Goal: Transaction & Acquisition: Purchase product/service

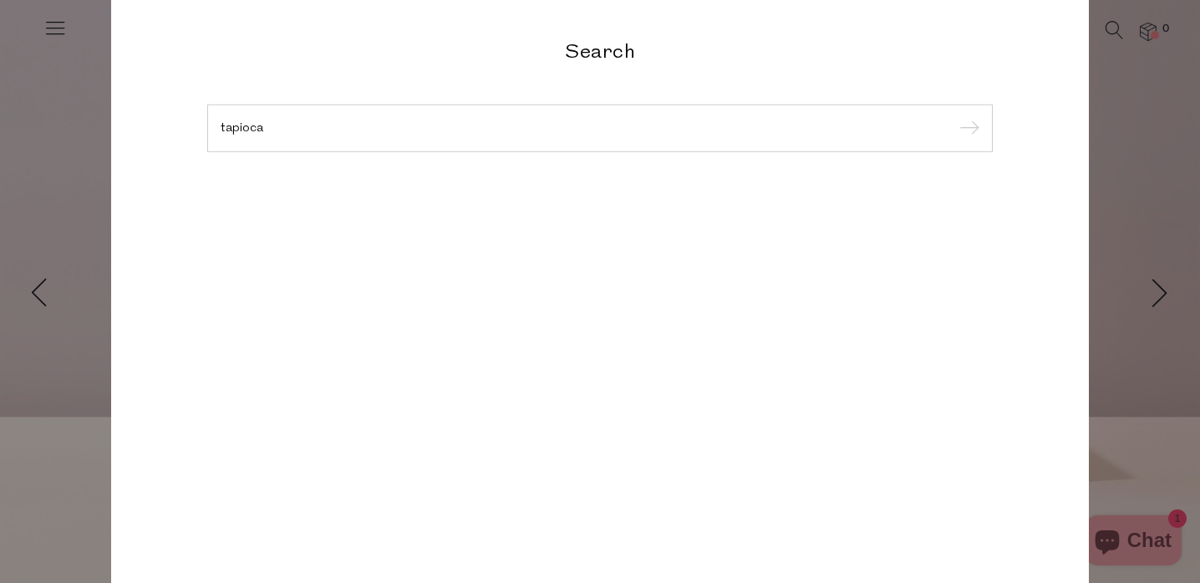
type input "tapioca"
click at [955, 116] on input "submit" at bounding box center [967, 128] width 25 height 25
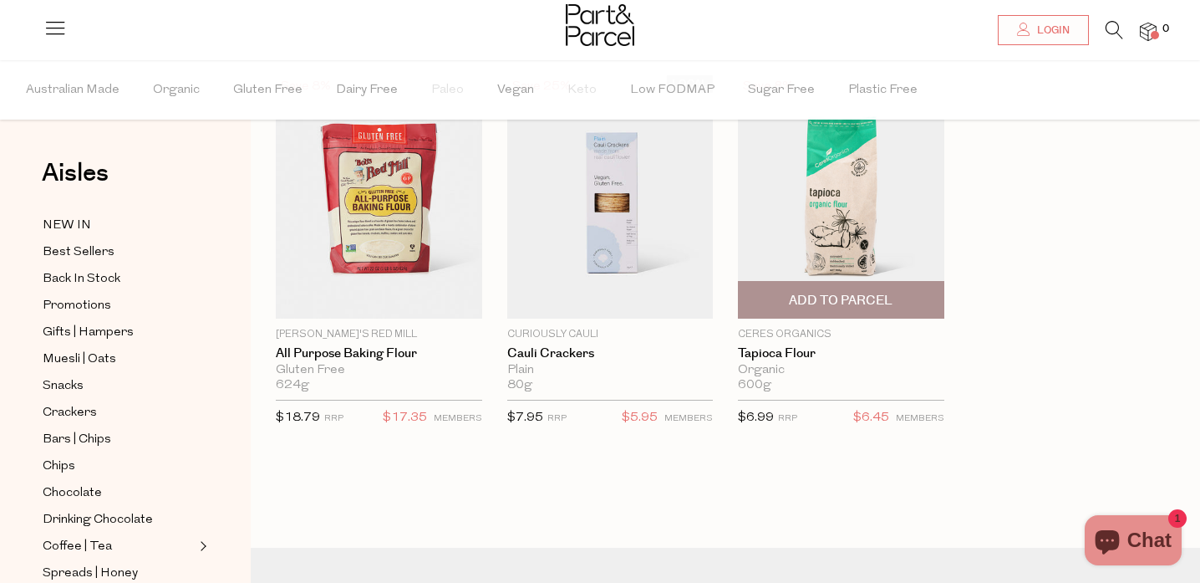
scroll to position [105, 0]
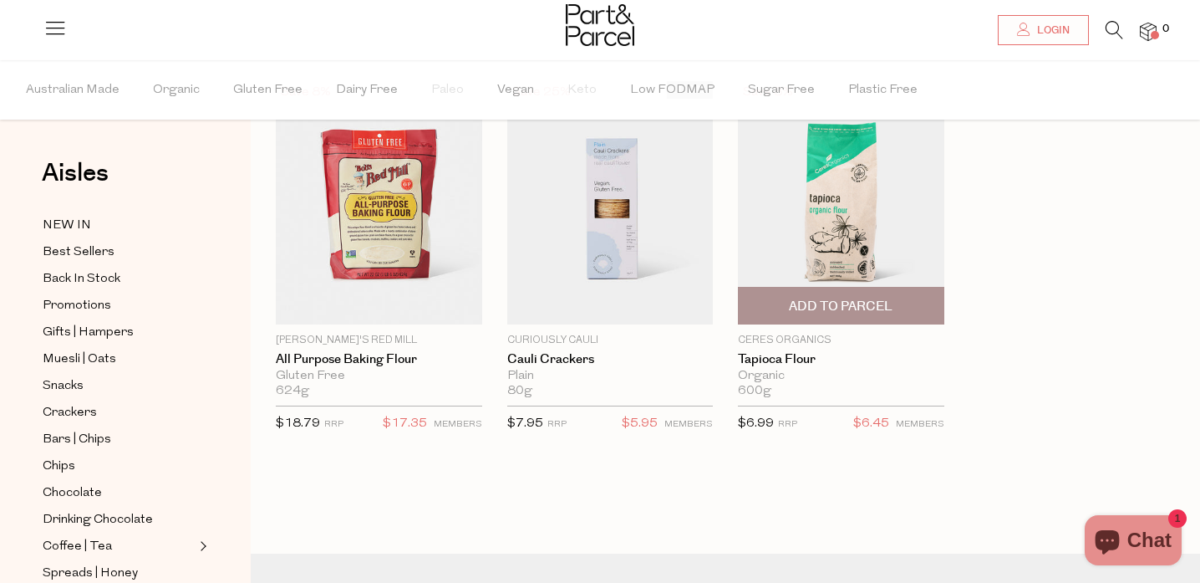
click at [853, 232] on img at bounding box center [841, 202] width 206 height 243
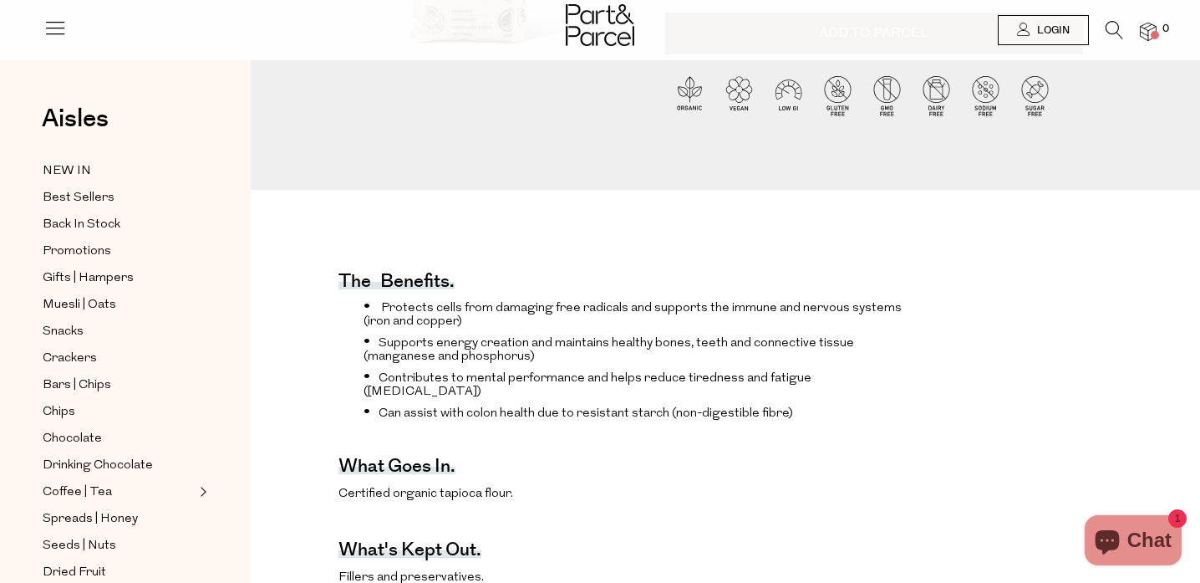
scroll to position [718, 0]
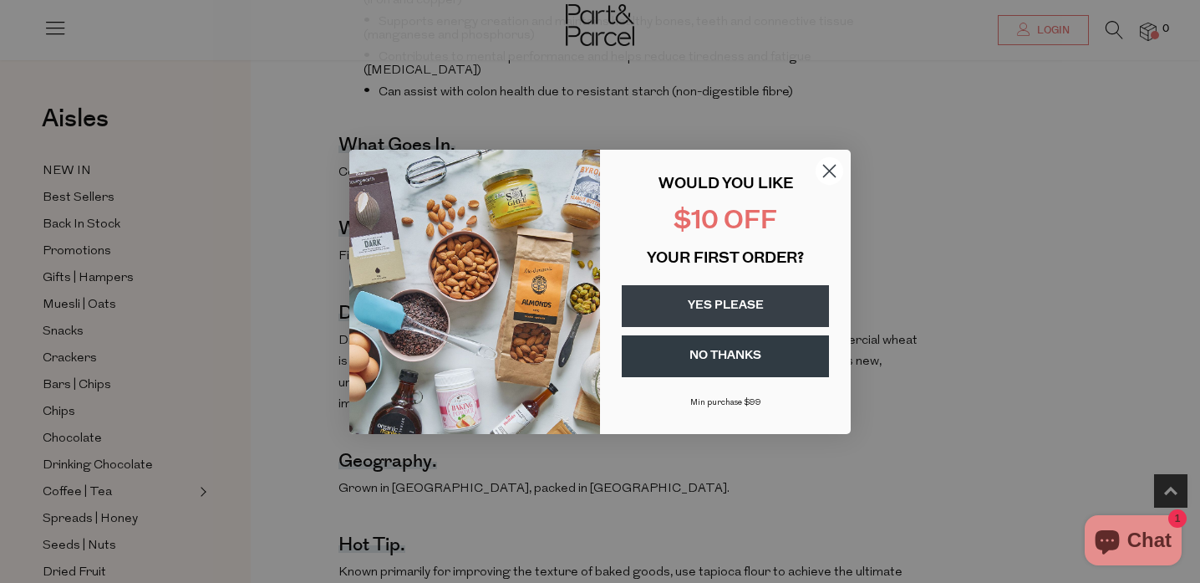
click at [831, 169] on icon "Close dialog" at bounding box center [830, 171] width 12 height 12
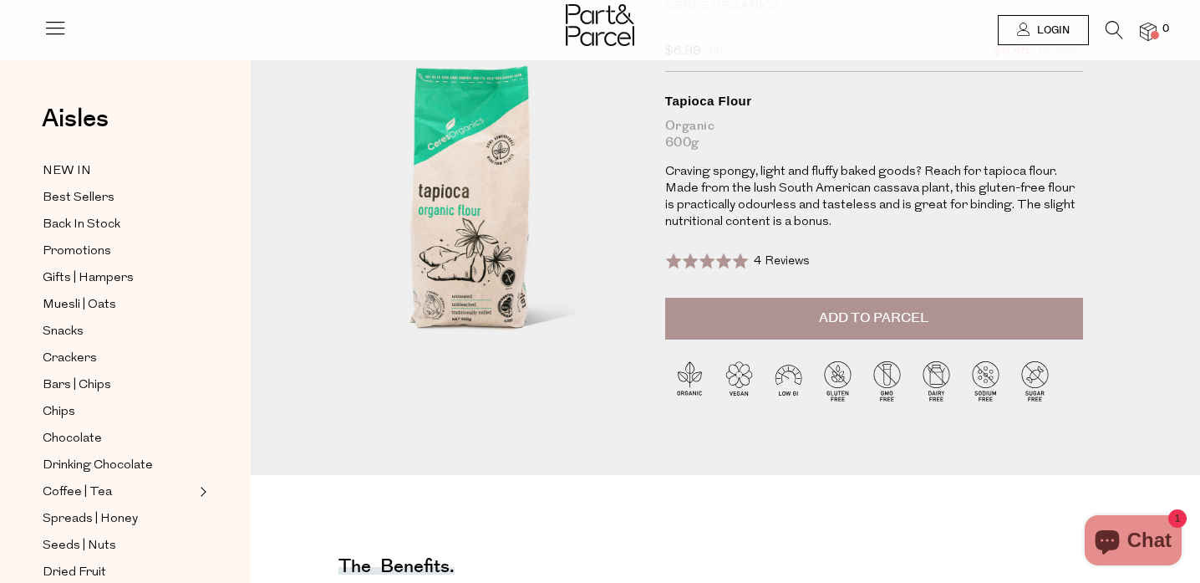
scroll to position [0, 0]
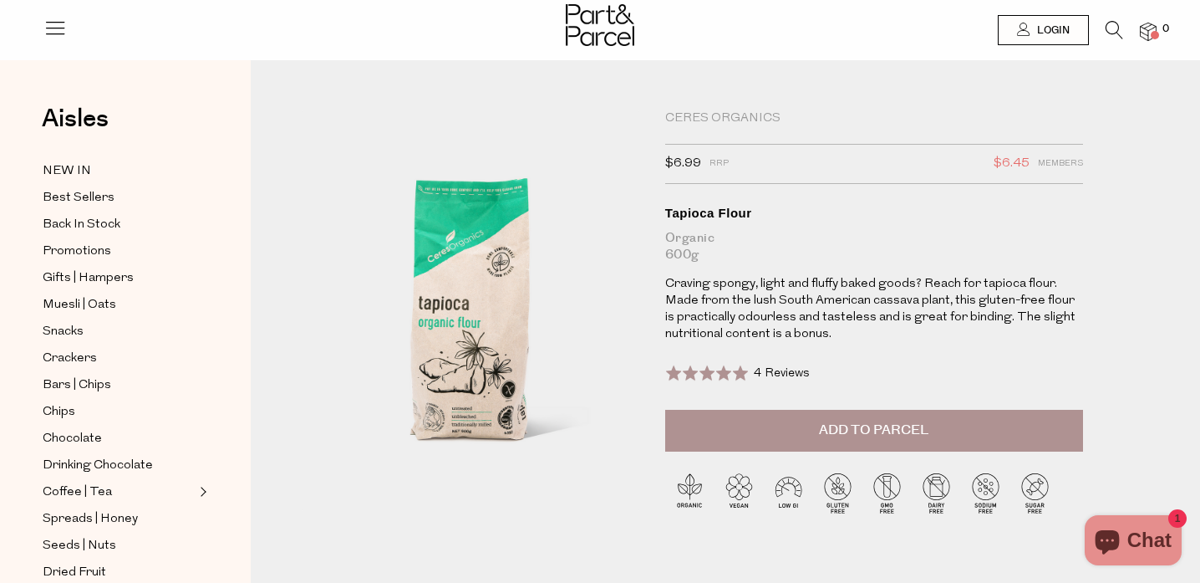
click at [1115, 28] on icon at bounding box center [1115, 30] width 18 height 18
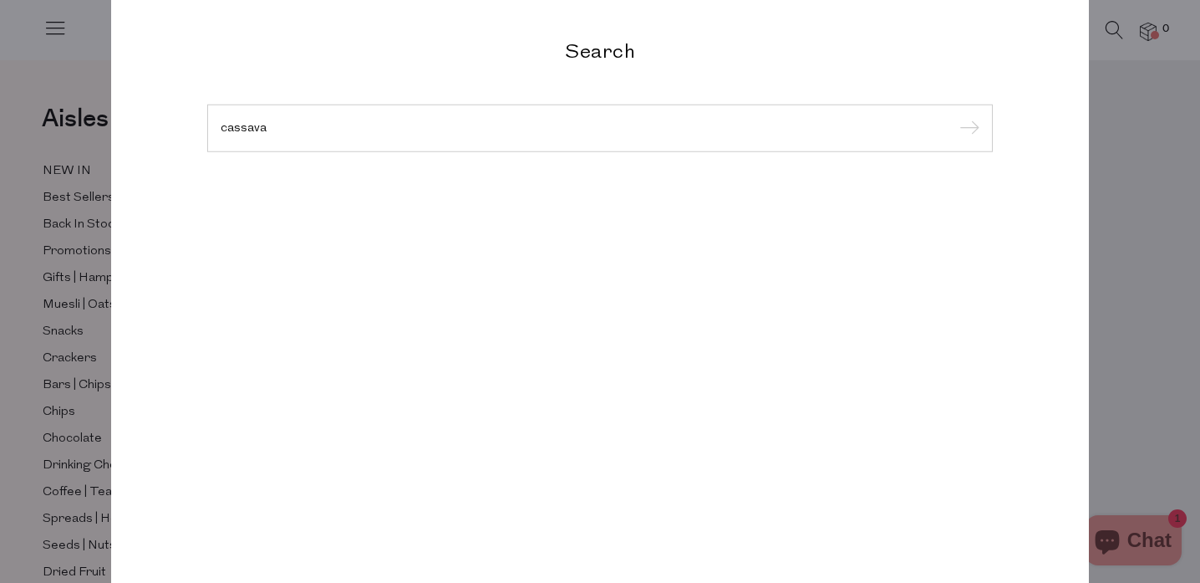
type input "cassava"
click at [955, 116] on input "submit" at bounding box center [967, 128] width 25 height 25
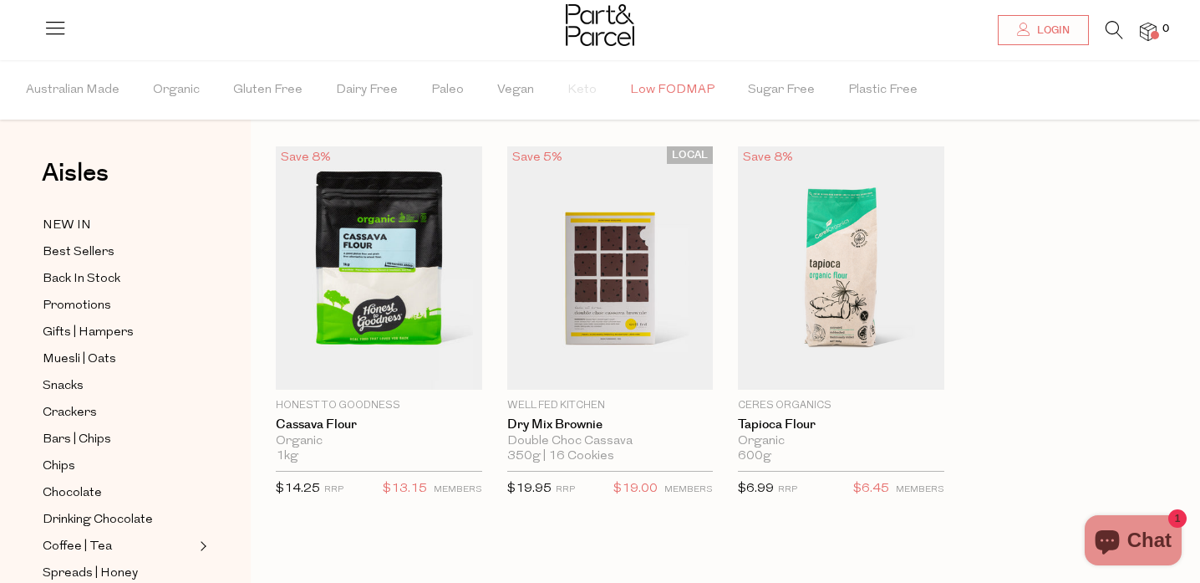
scroll to position [51, 0]
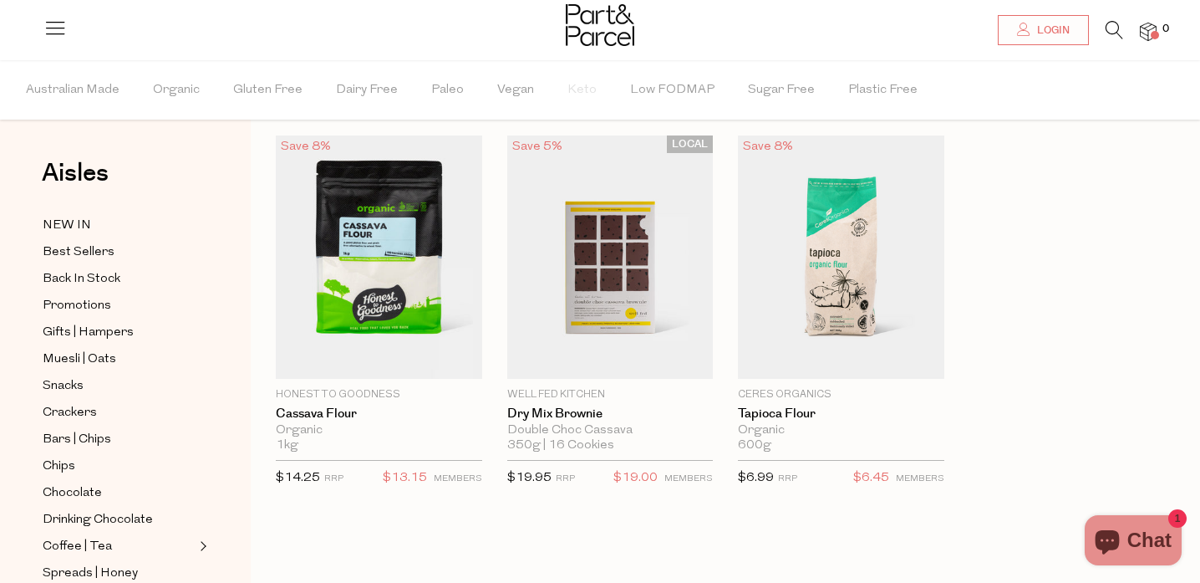
click at [1117, 30] on icon at bounding box center [1115, 30] width 18 height 18
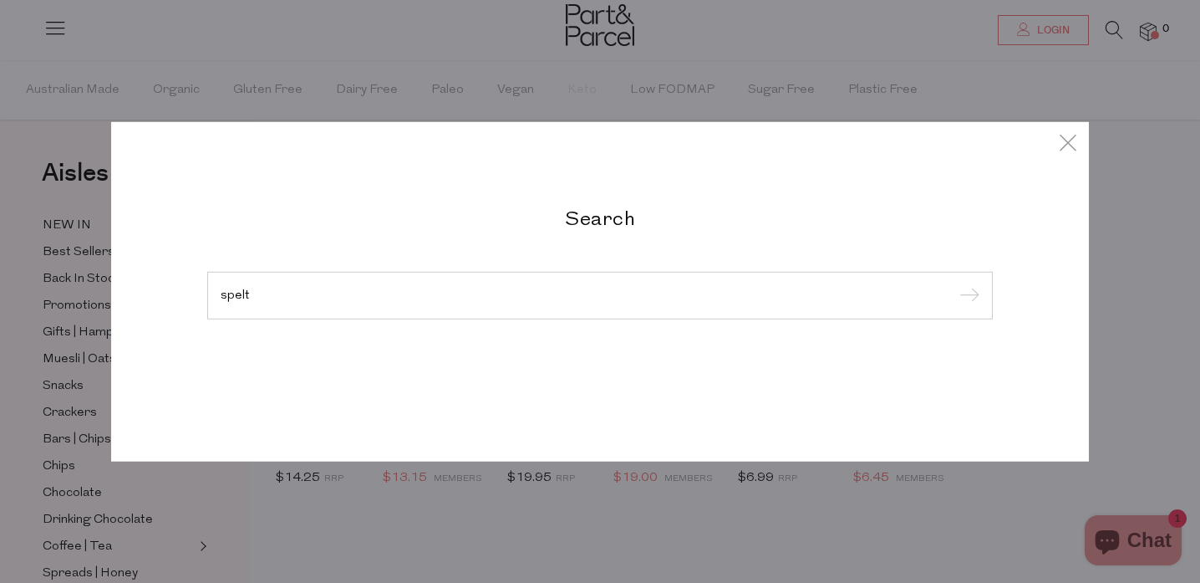
type input "spelt"
click at [955, 283] on input "submit" at bounding box center [967, 295] width 25 height 25
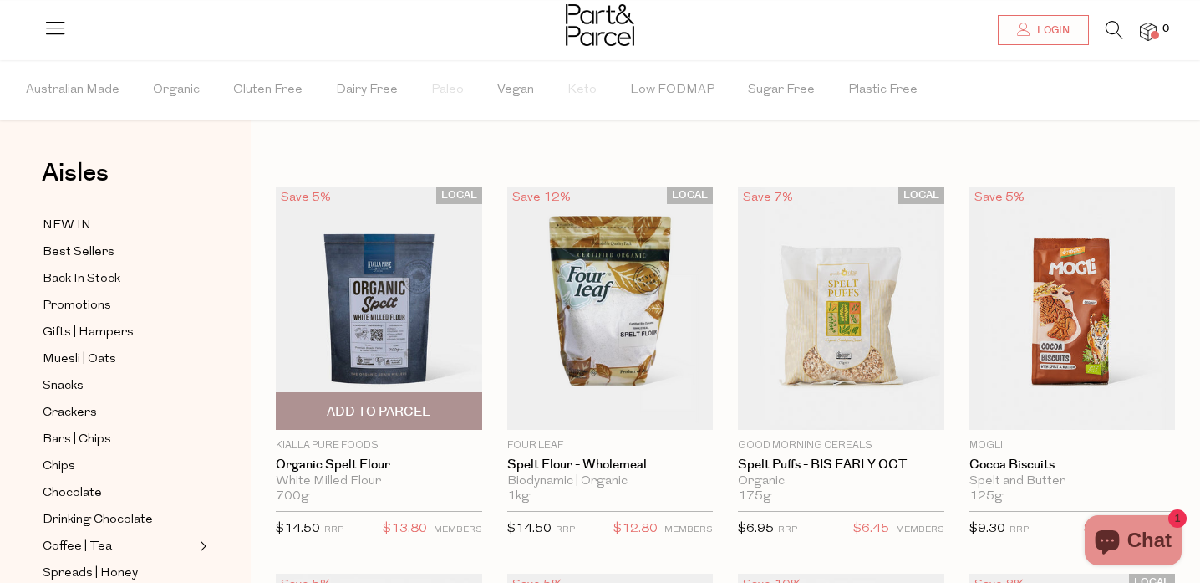
scroll to position [8, 0]
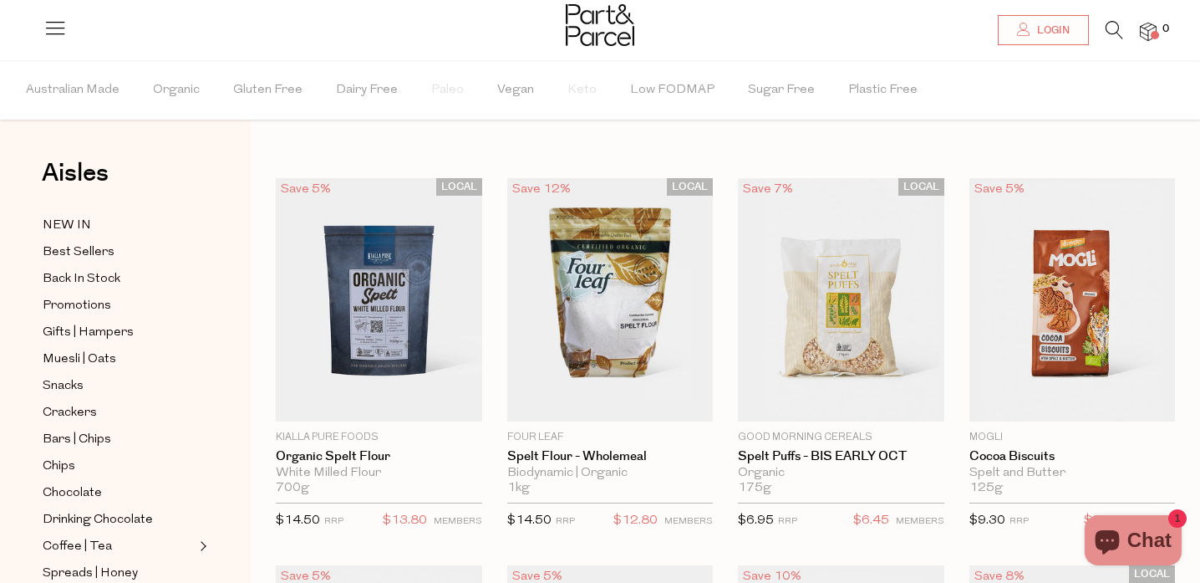
click at [1108, 40] on link at bounding box center [1115, 35] width 18 height 18
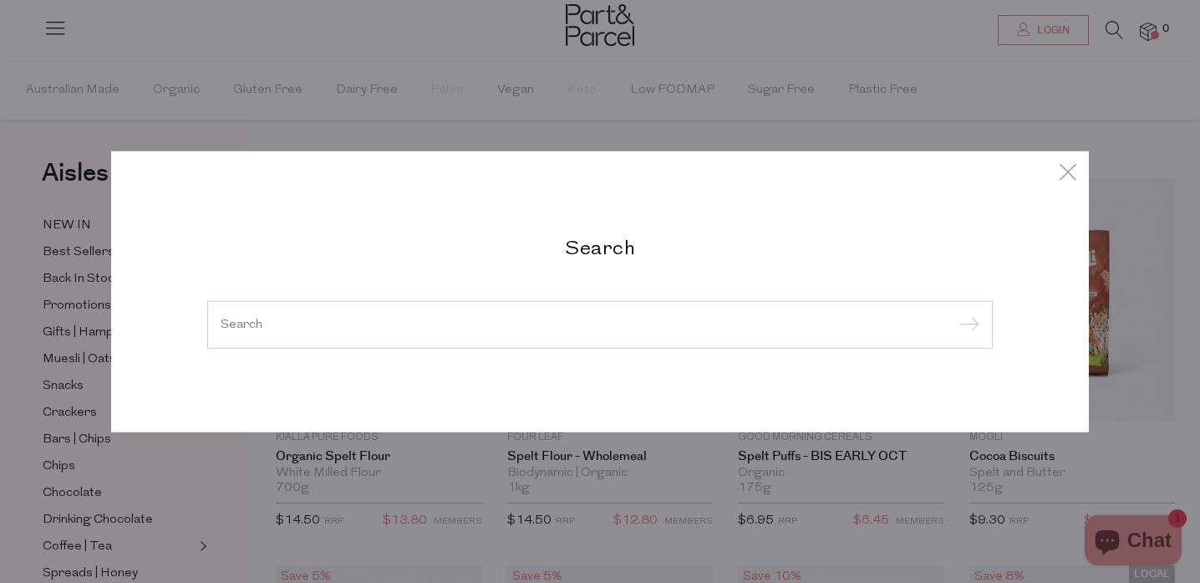
click at [559, 328] on input "search" at bounding box center [600, 324] width 759 height 13
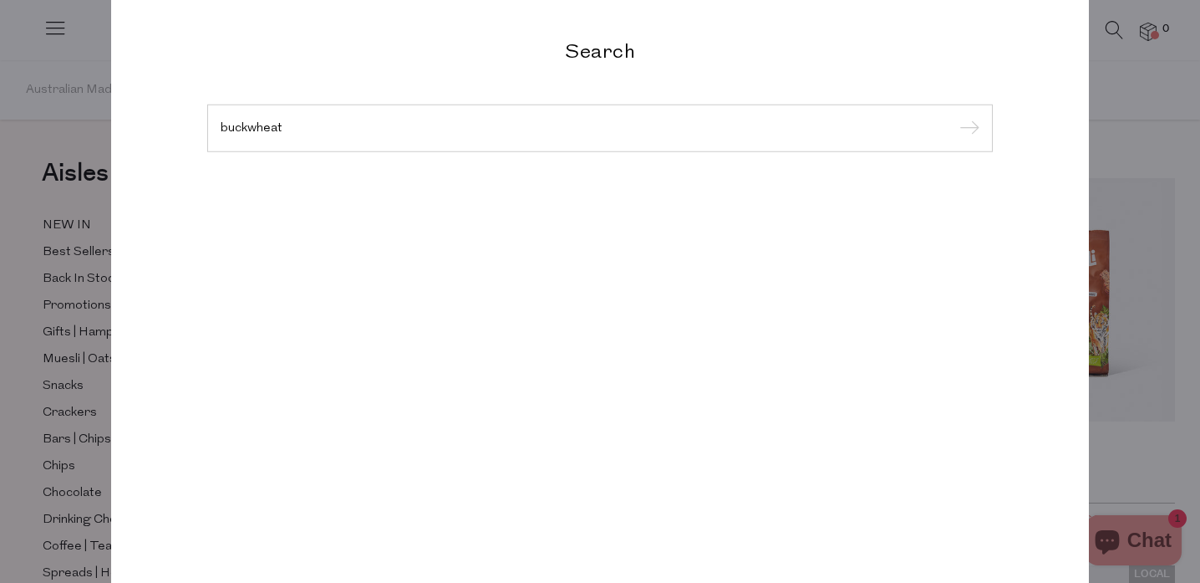
type input "buckwheat"
click at [955, 116] on input "submit" at bounding box center [967, 128] width 25 height 25
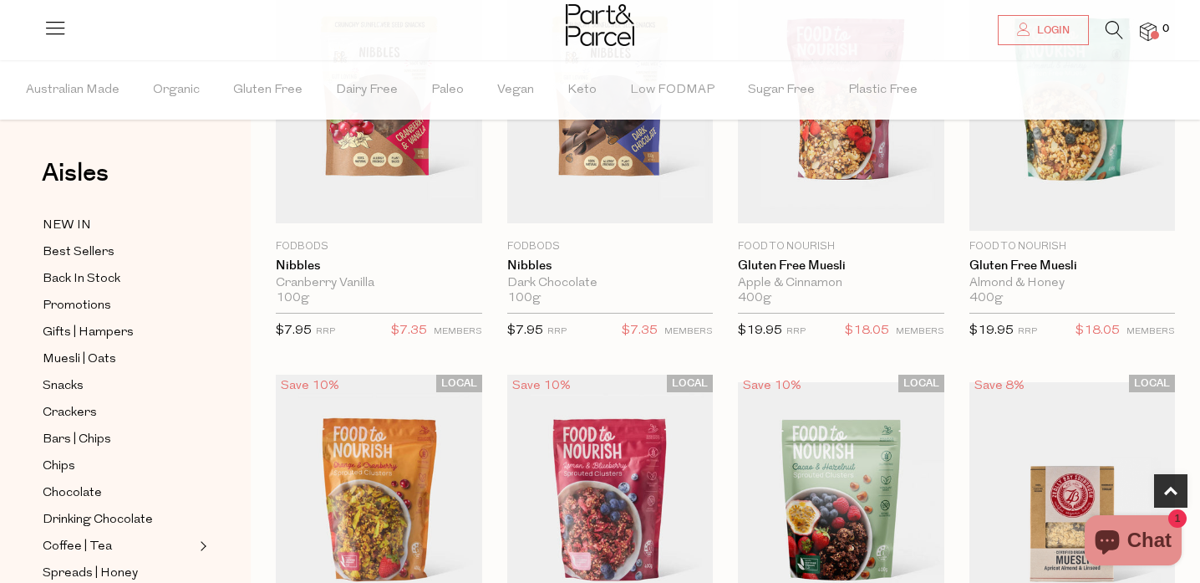
scroll to position [868, 0]
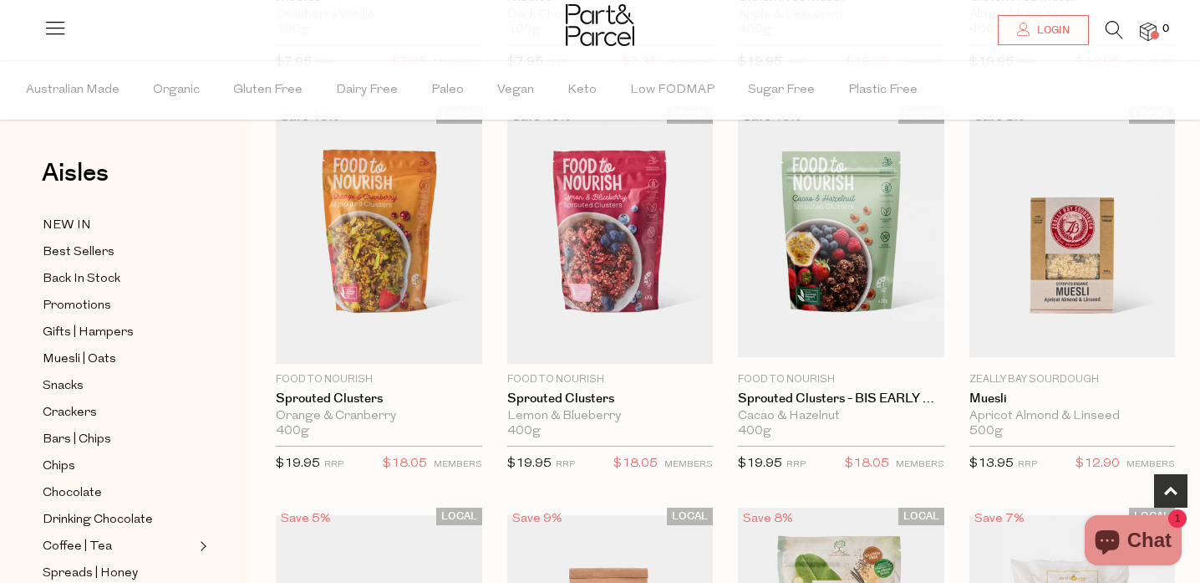
click at [1115, 24] on icon at bounding box center [1115, 30] width 18 height 18
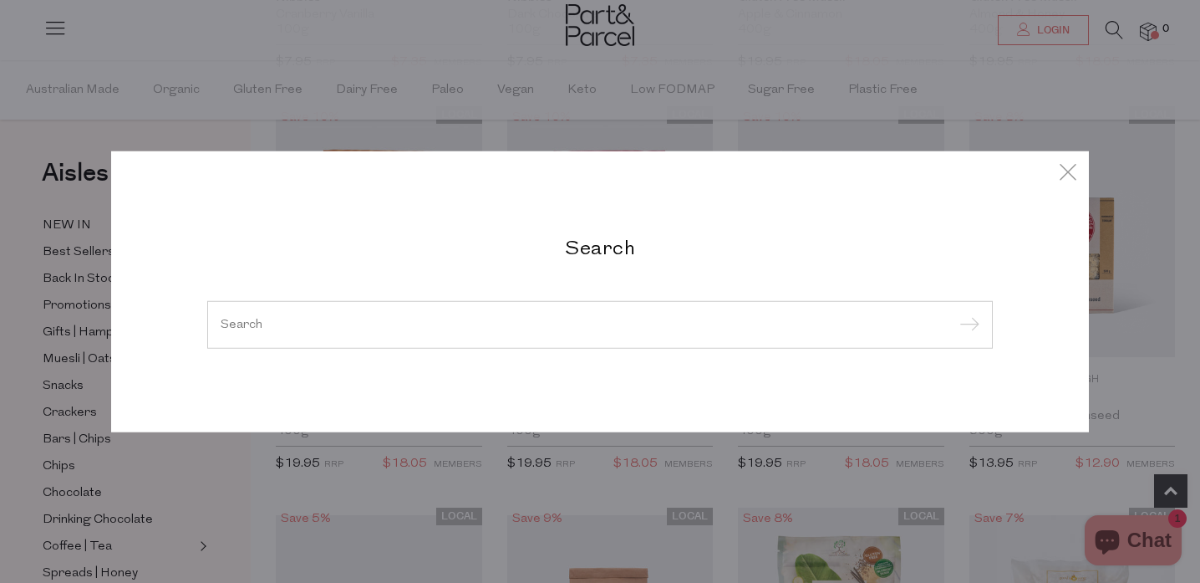
click at [598, 278] on div "Search" at bounding box center [600, 291] width 811 height 115
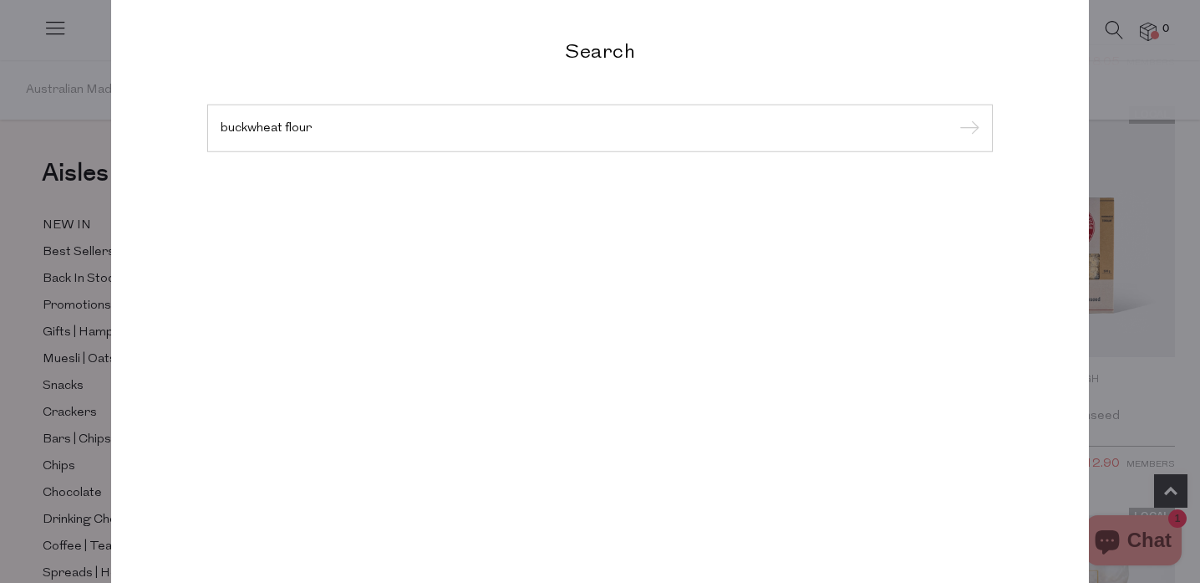
type input "buckwheat flour"
click at [955, 116] on input "submit" at bounding box center [967, 128] width 25 height 25
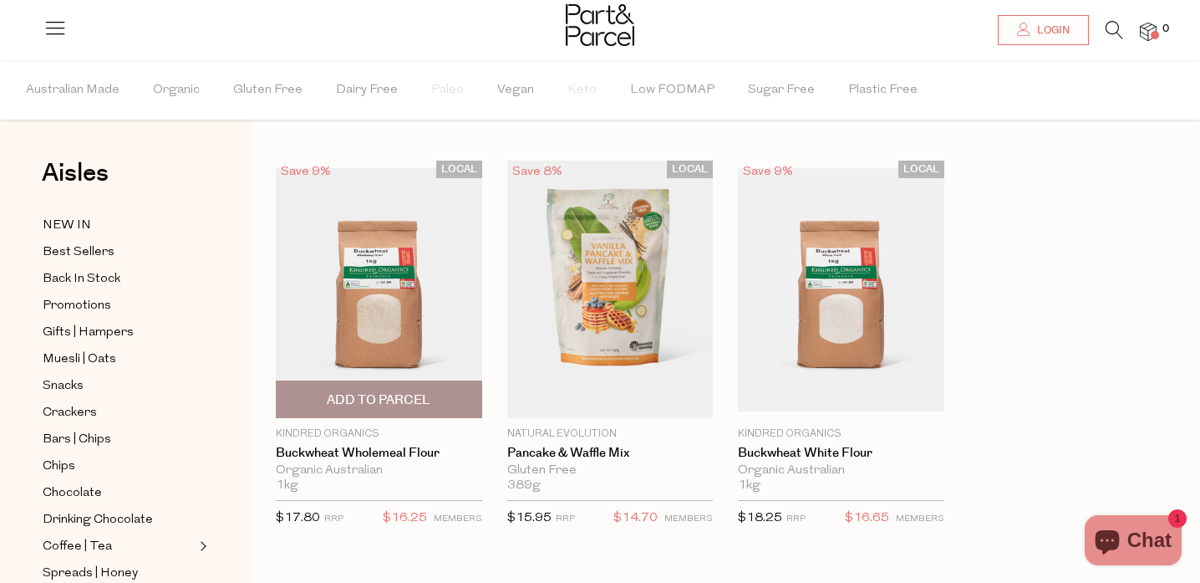
scroll to position [57, 0]
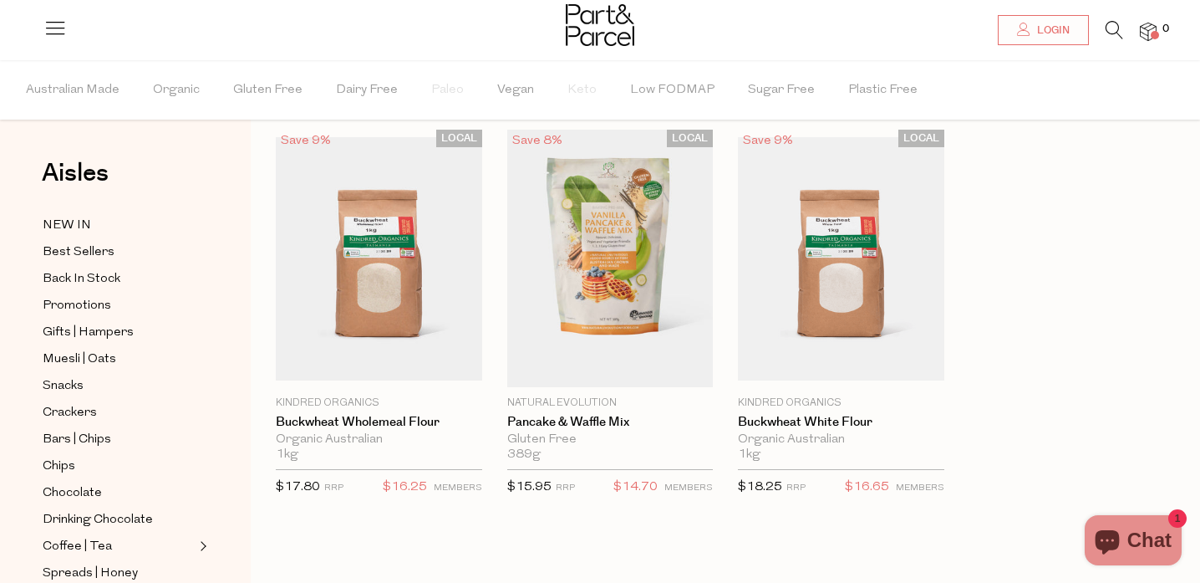
click at [1113, 33] on icon at bounding box center [1115, 30] width 18 height 18
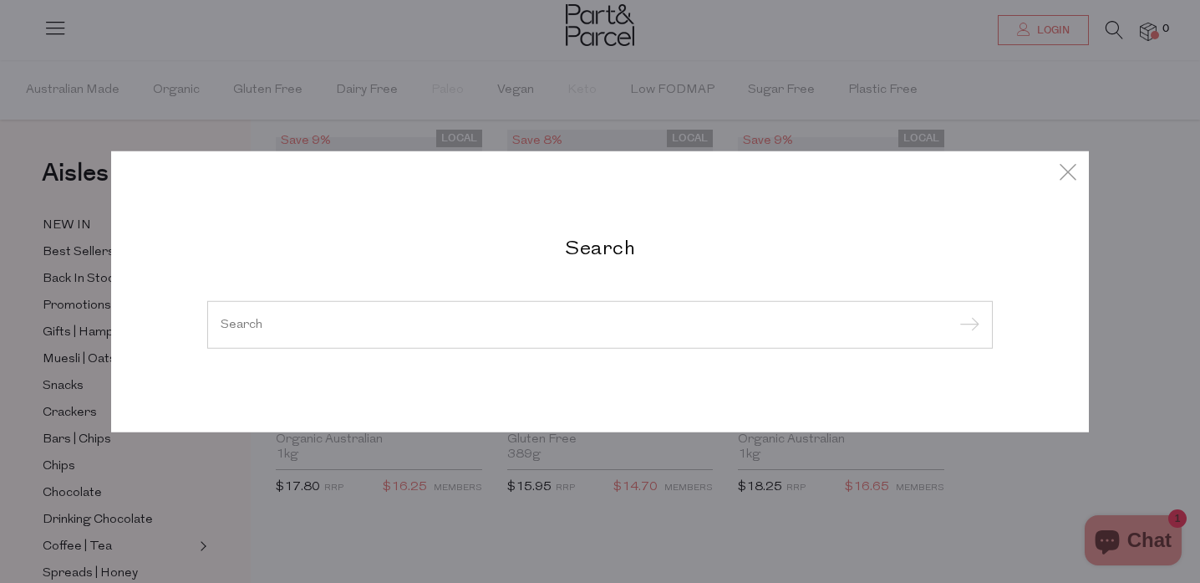
click at [572, 316] on div at bounding box center [600, 324] width 786 height 48
click at [534, 323] on input "search" at bounding box center [600, 324] width 759 height 13
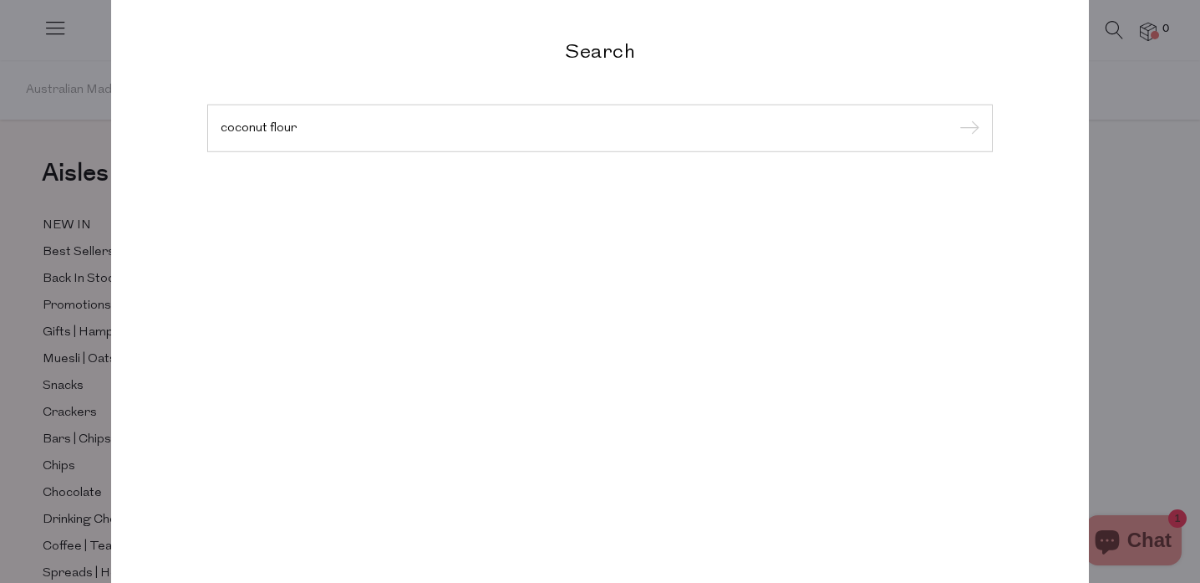
type input "coconut flour"
click at [955, 116] on input "submit" at bounding box center [967, 128] width 25 height 25
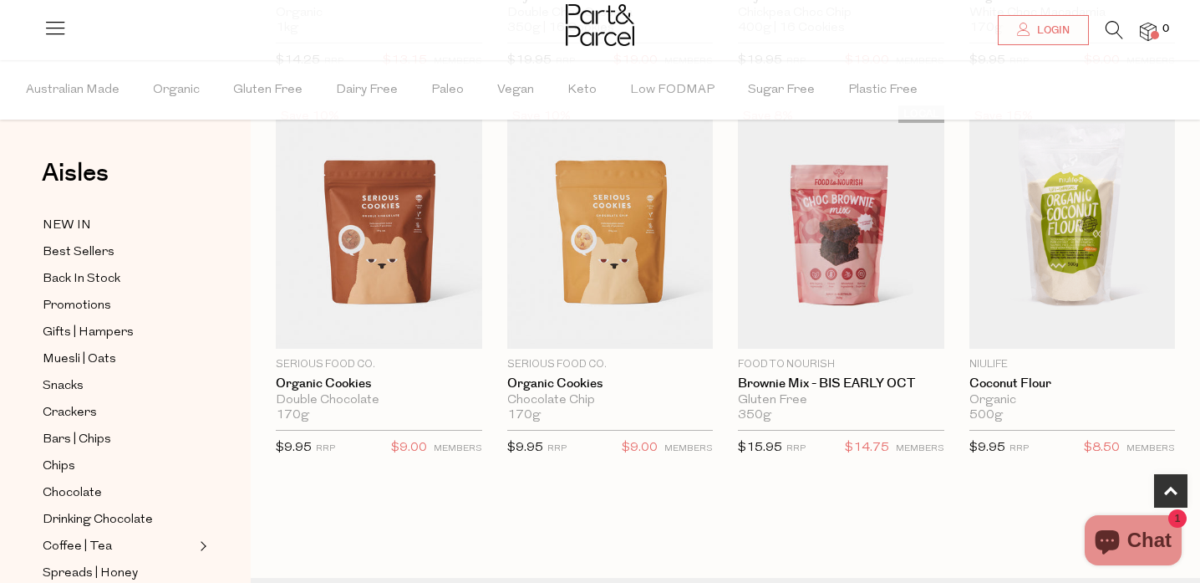
scroll to position [466, 0]
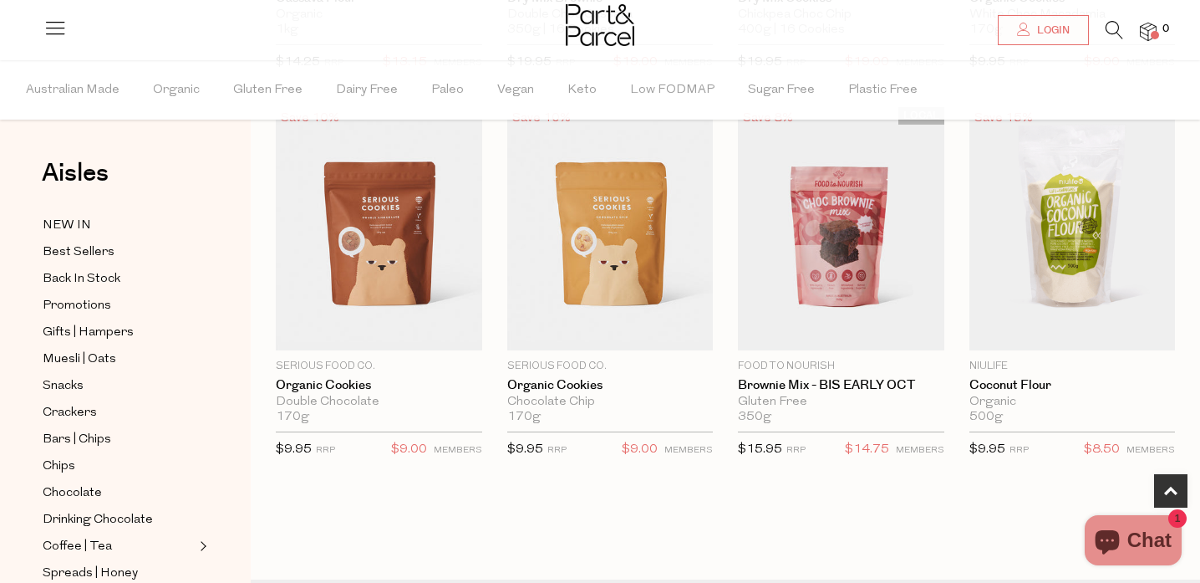
click at [1106, 28] on icon at bounding box center [1115, 30] width 18 height 18
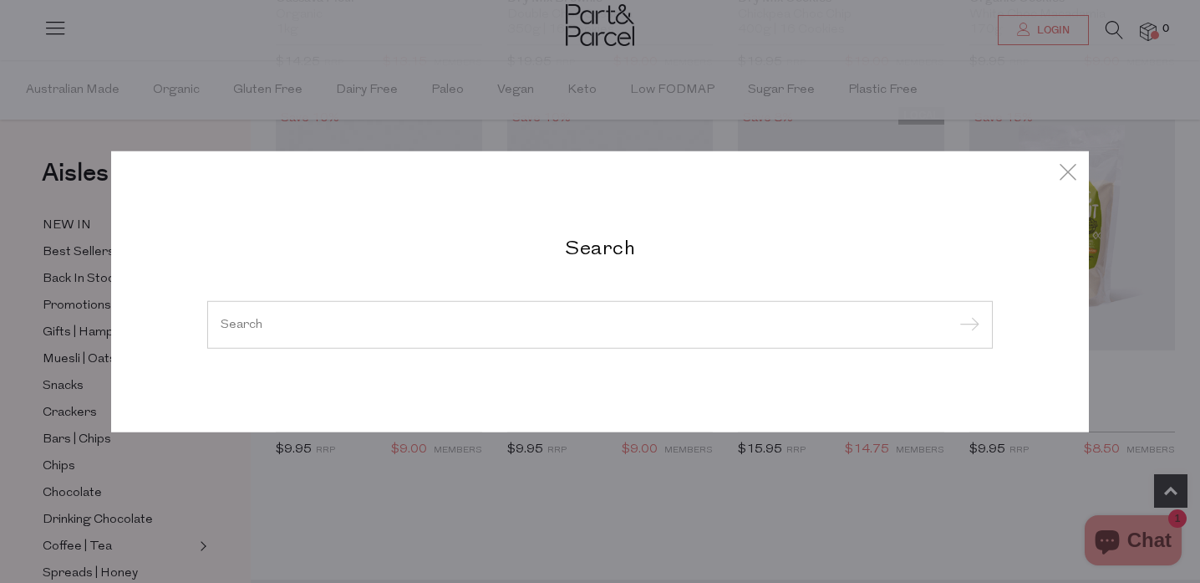
click at [605, 266] on div "Search" at bounding box center [600, 291] width 811 height 115
click at [554, 329] on input "search" at bounding box center [600, 324] width 759 height 13
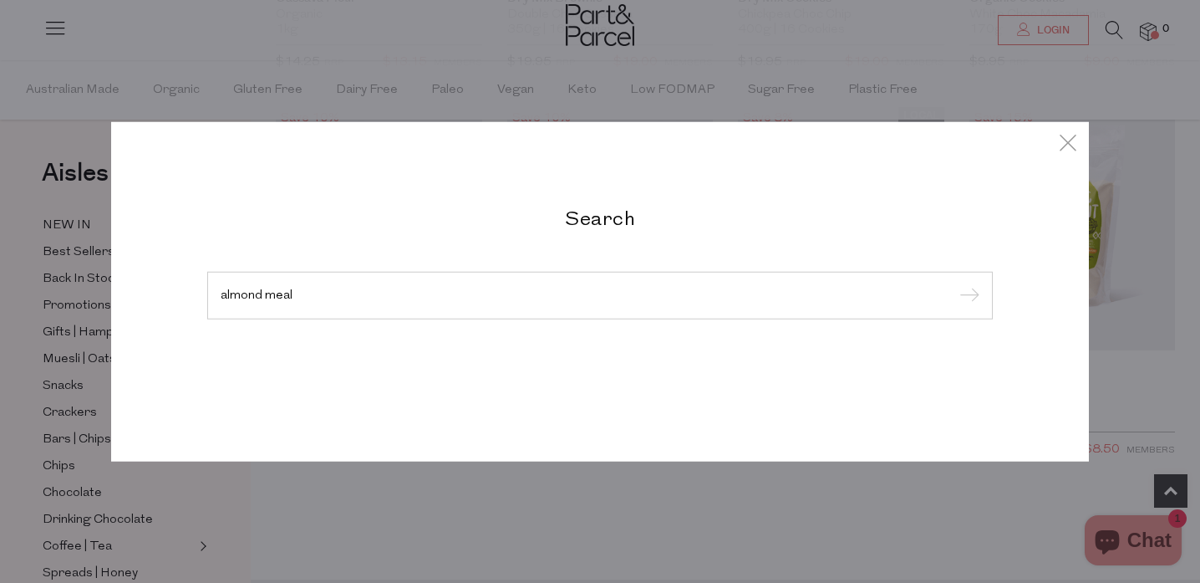
type input "almond meal"
click at [955, 283] on input "submit" at bounding box center [967, 295] width 25 height 25
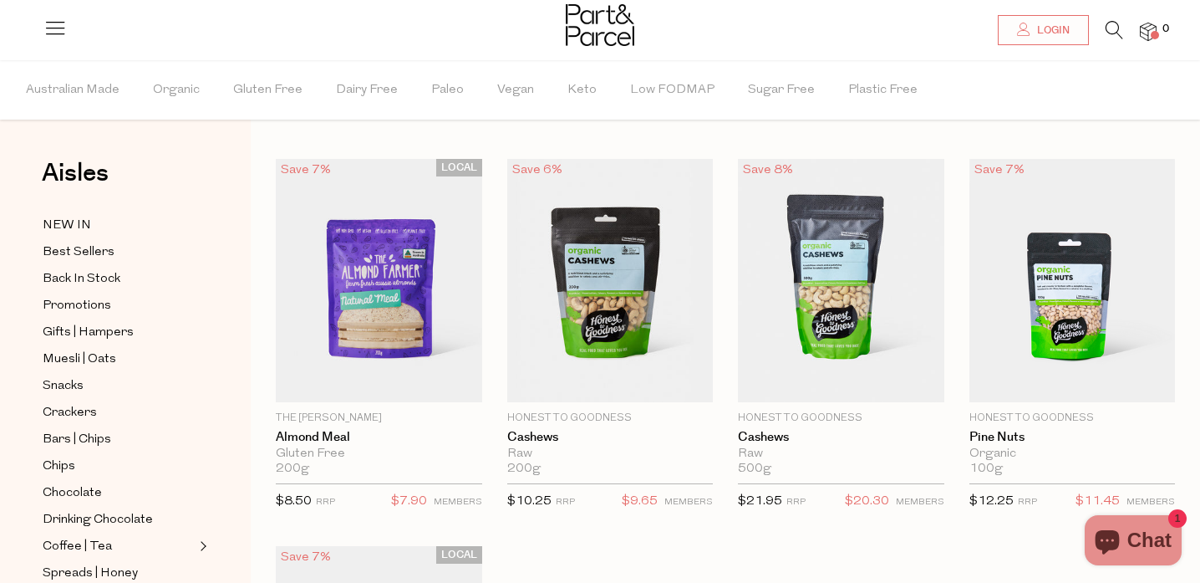
scroll to position [12, 0]
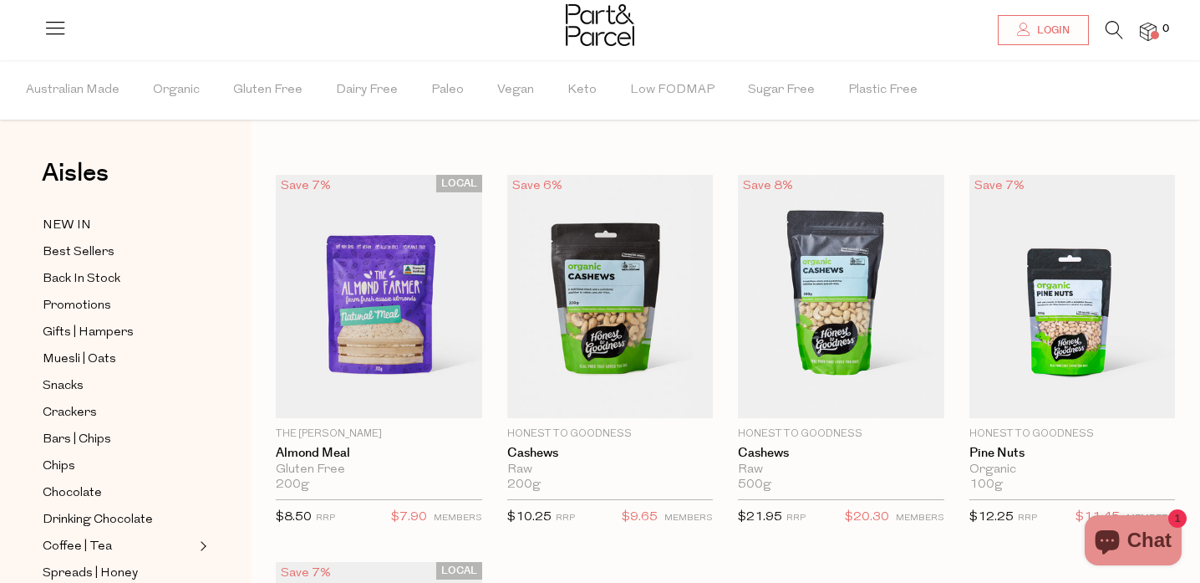
click at [1110, 35] on icon at bounding box center [1115, 30] width 18 height 18
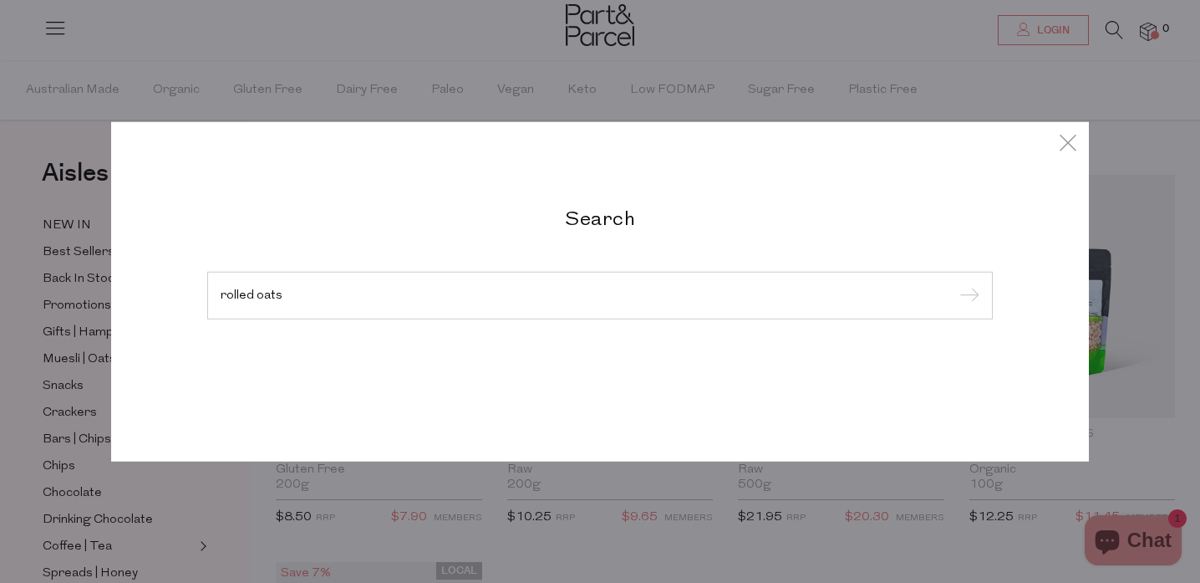
type input "rolled oats"
click at [955, 283] on input "submit" at bounding box center [967, 295] width 25 height 25
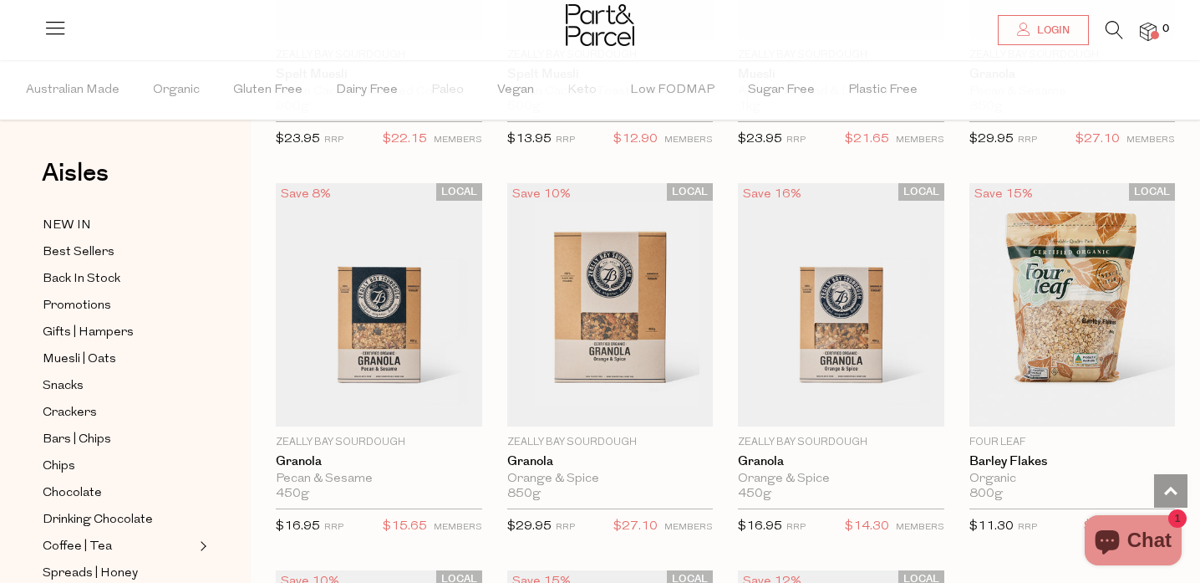
scroll to position [1556, 0]
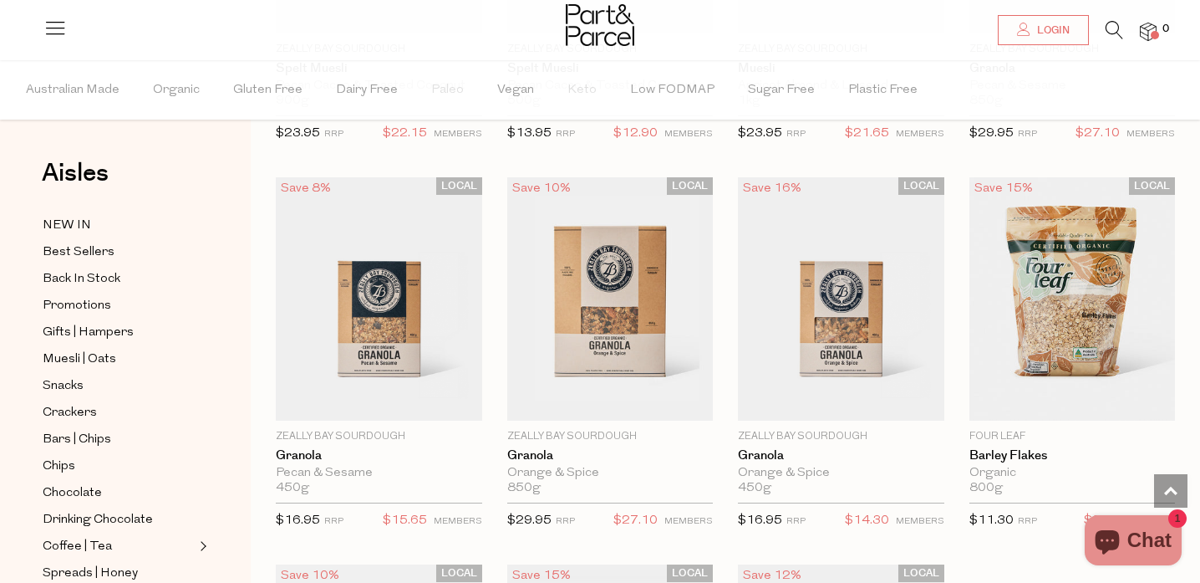
click at [1107, 21] on icon at bounding box center [1115, 30] width 18 height 18
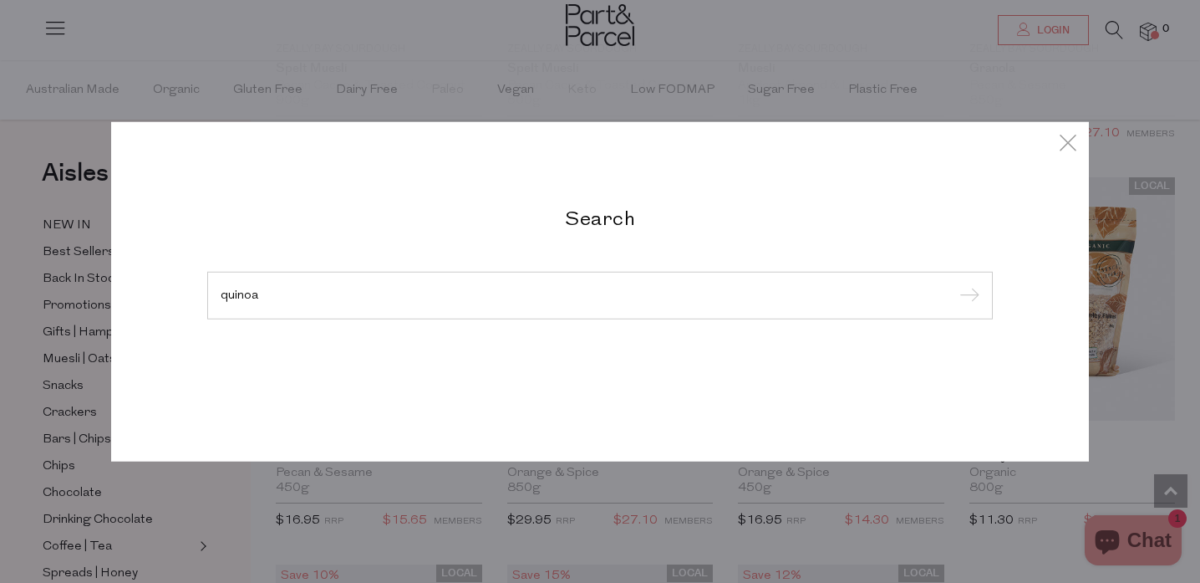
type input "quinoa"
click at [955, 283] on input "submit" at bounding box center [967, 295] width 25 height 25
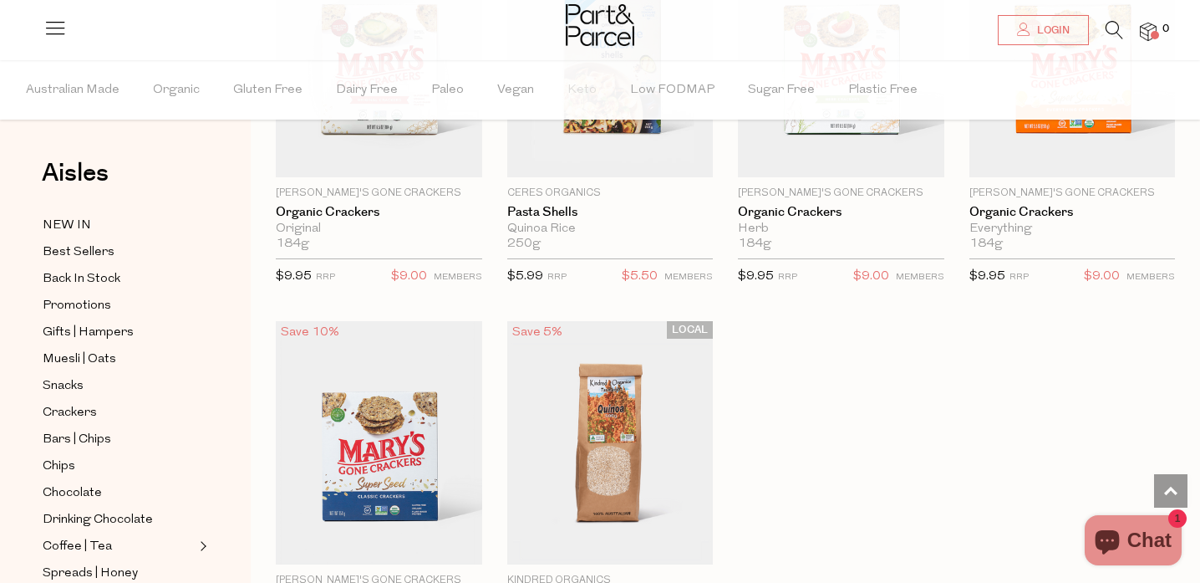
scroll to position [2774, 0]
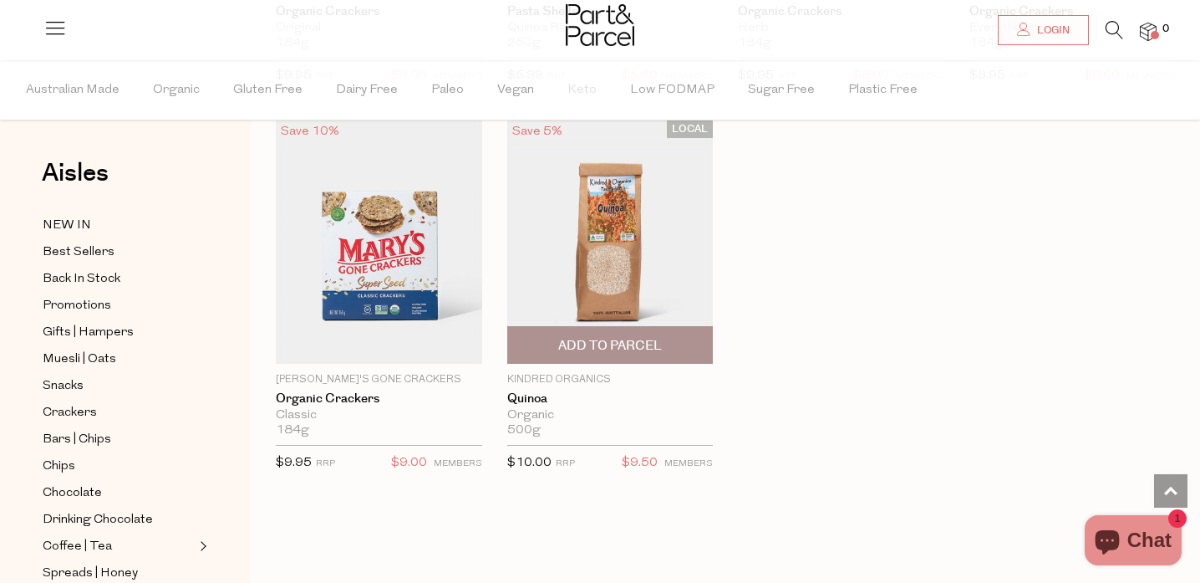
click at [653, 255] on img at bounding box center [610, 241] width 206 height 243
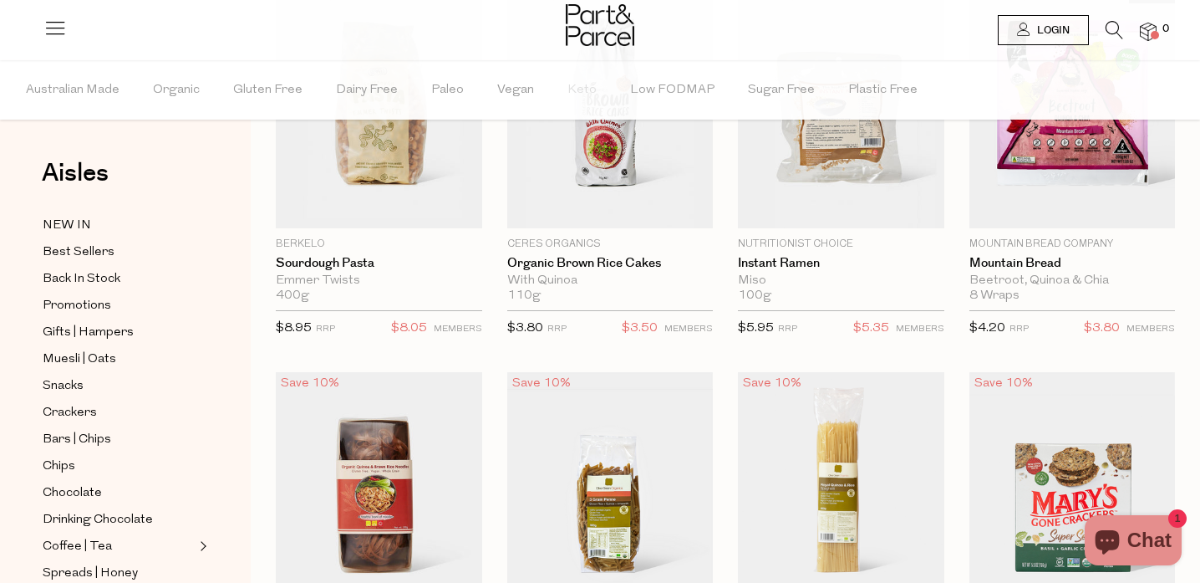
click at [1114, 27] on icon at bounding box center [1115, 30] width 18 height 18
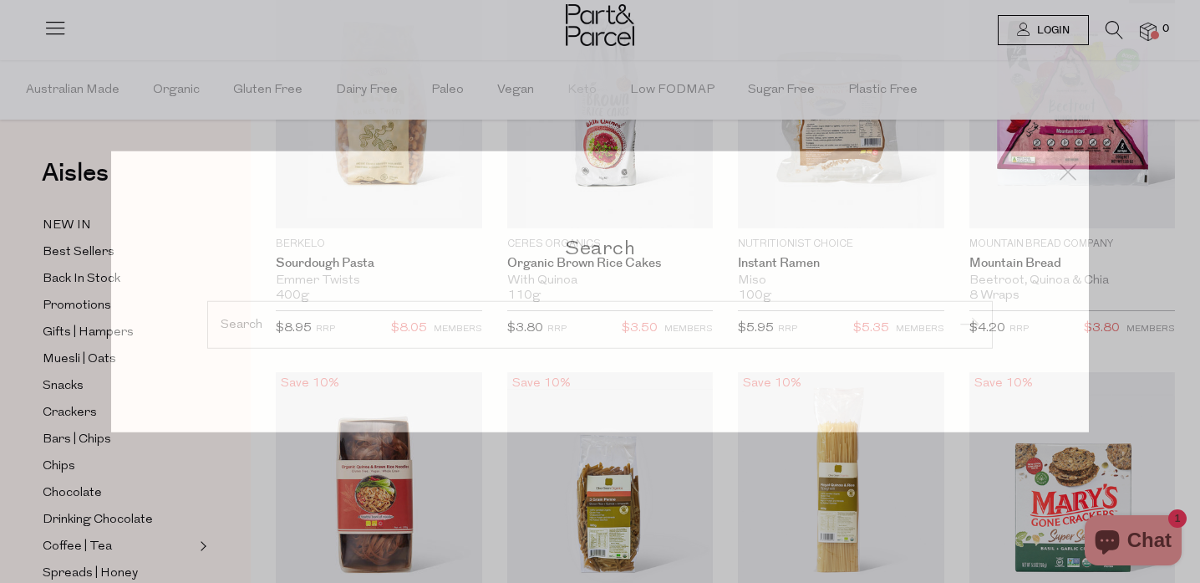
scroll to position [2774, 0]
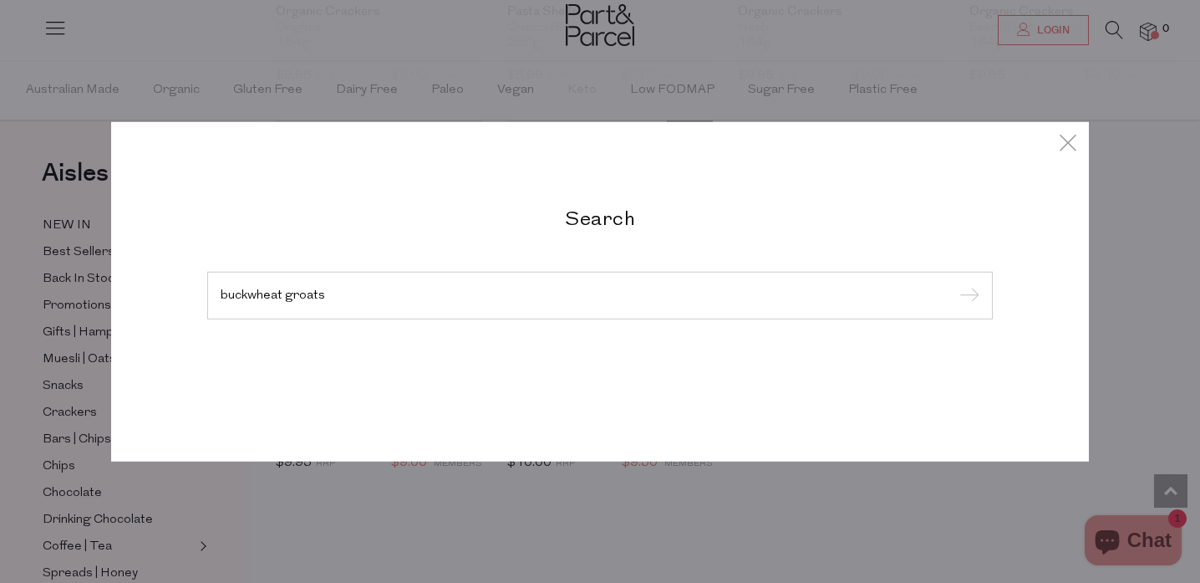
type input "buckwheat groats"
click at [955, 283] on input "submit" at bounding box center [967, 295] width 25 height 25
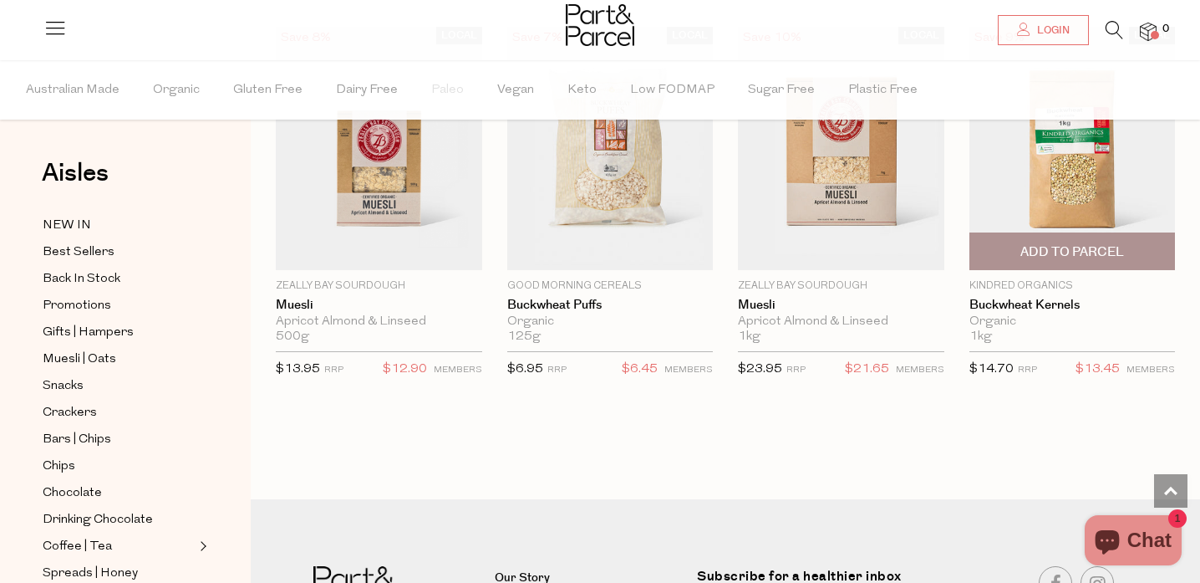
scroll to position [938, 0]
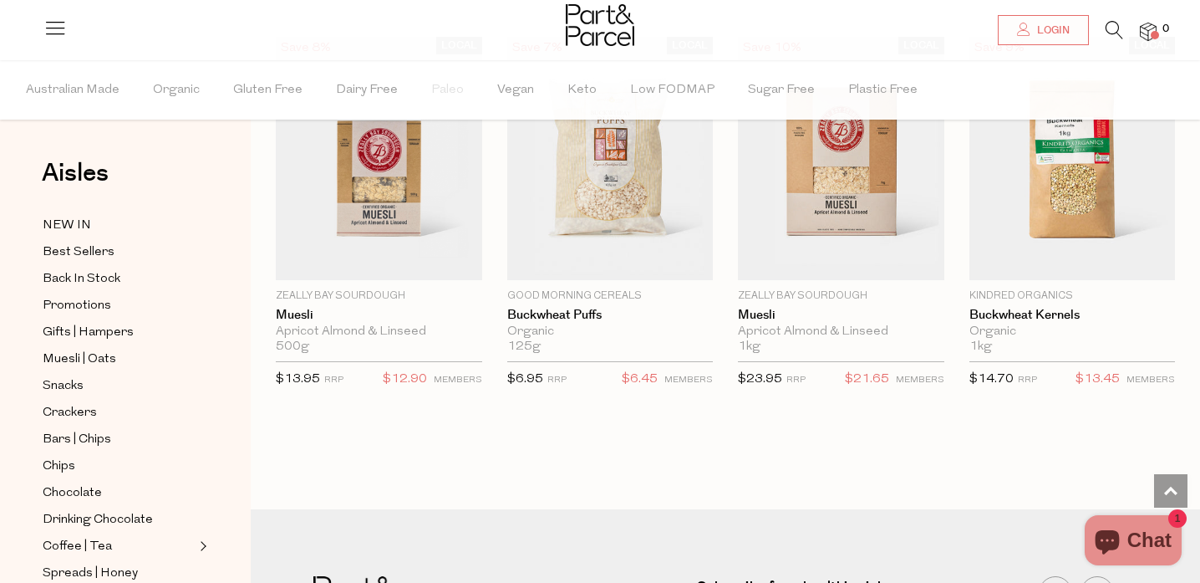
click at [1106, 28] on icon at bounding box center [1115, 30] width 18 height 18
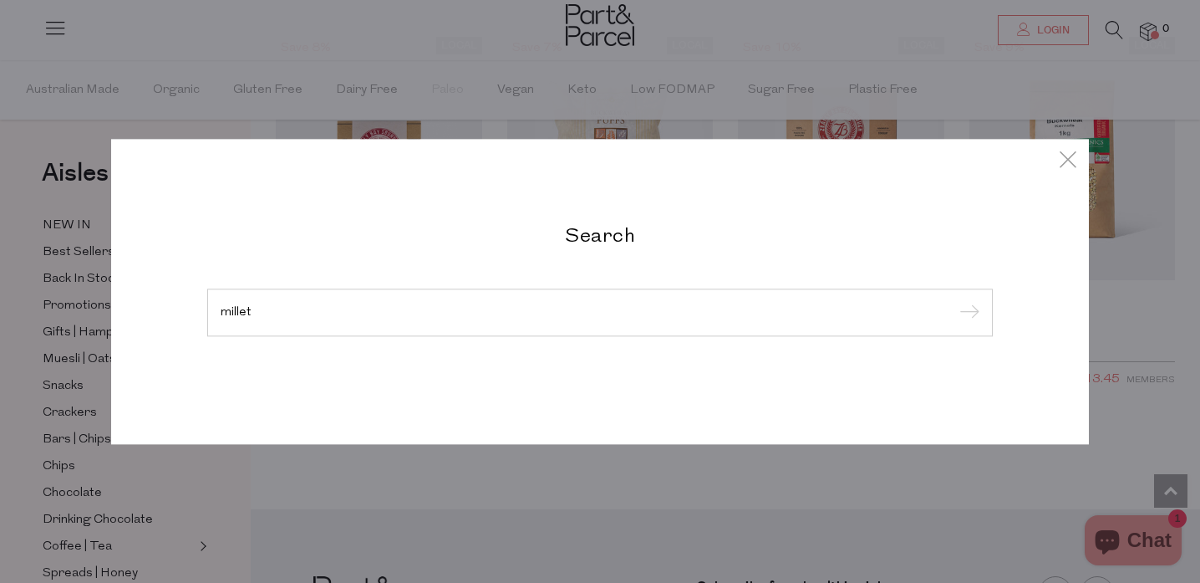
type input "millet"
click at [955, 301] on input "submit" at bounding box center [967, 313] width 25 height 25
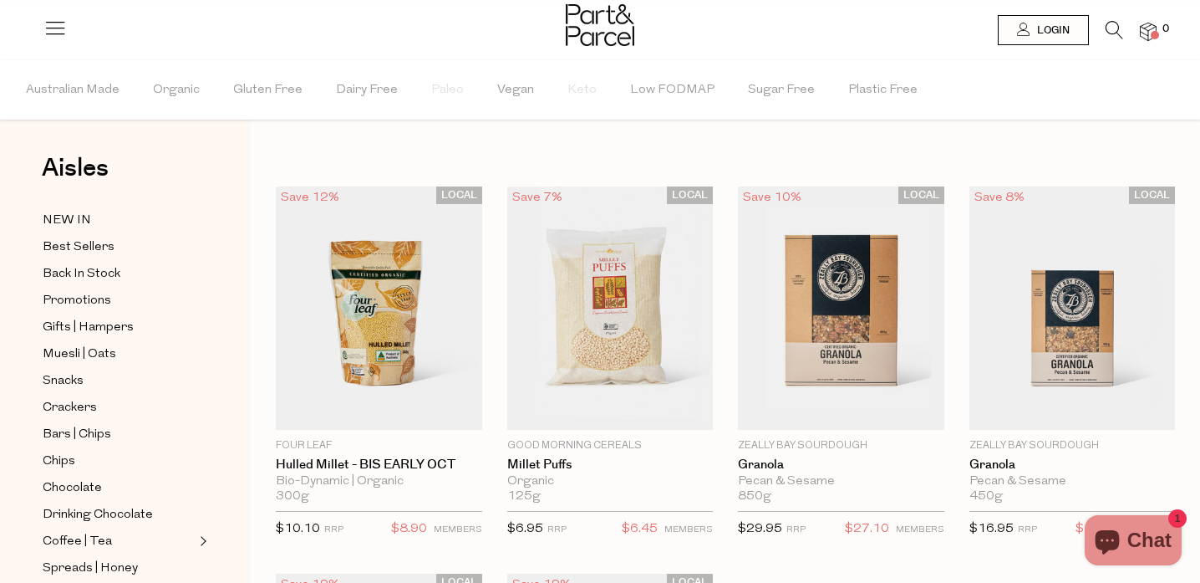
click at [1107, 35] on icon at bounding box center [1115, 30] width 18 height 18
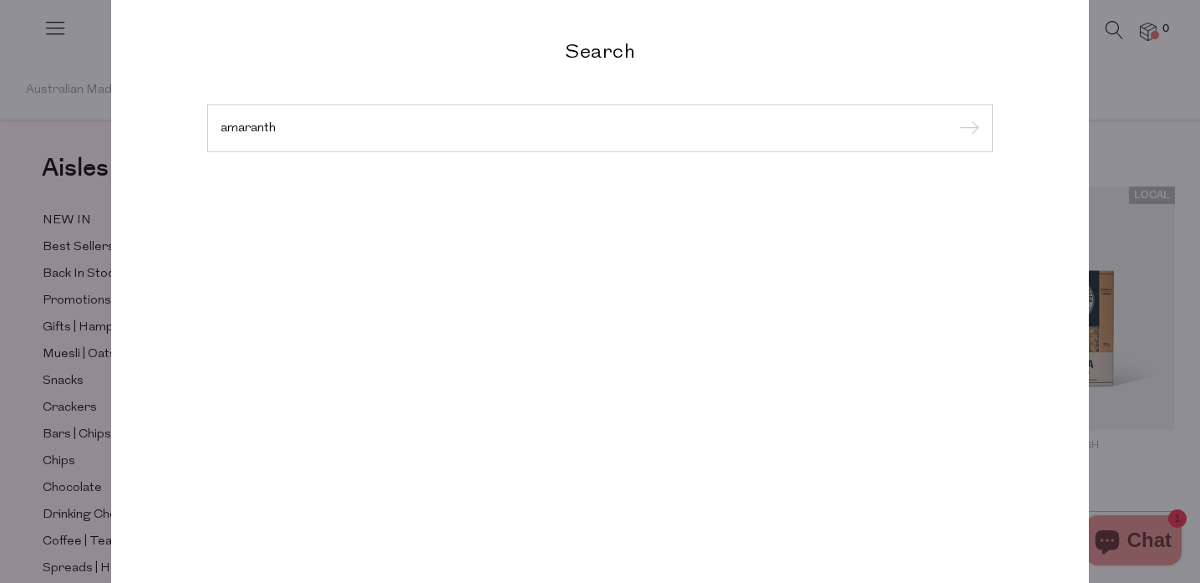
type input "amaranth"
click at [955, 116] on input "submit" at bounding box center [967, 128] width 25 height 25
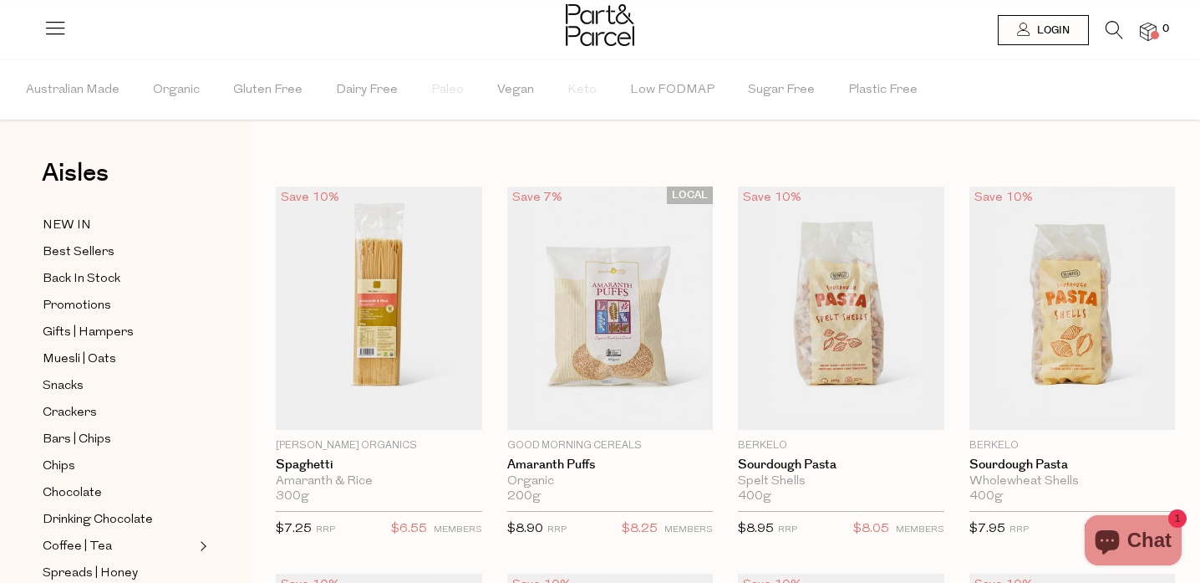
click at [1117, 31] on icon at bounding box center [1115, 30] width 18 height 18
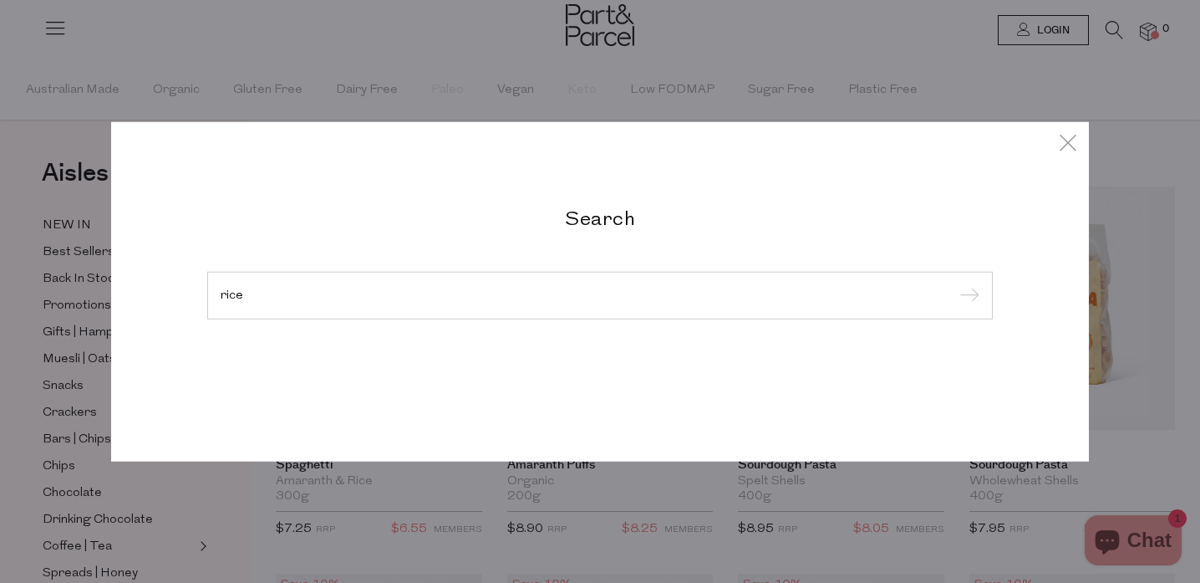
type input "rice"
click at [955, 283] on input "submit" at bounding box center [967, 295] width 25 height 25
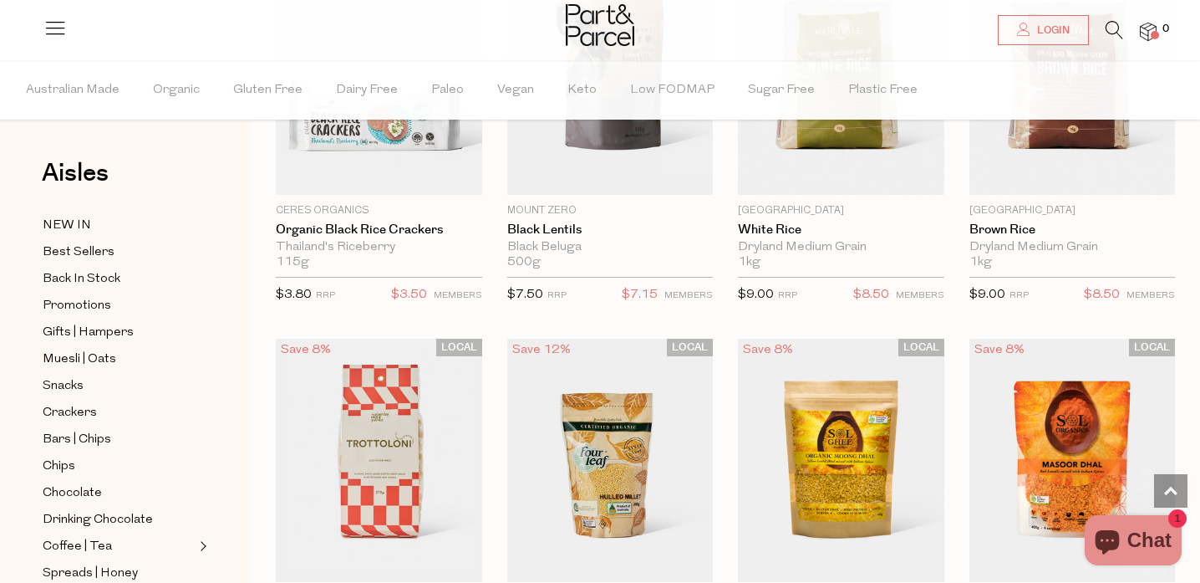
scroll to position [1041, 0]
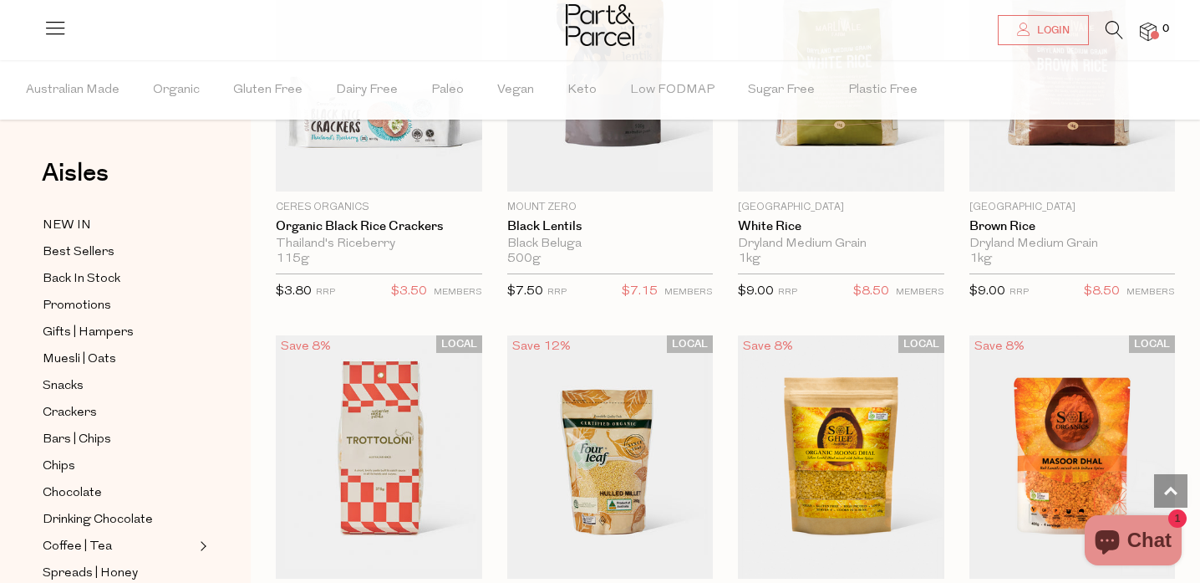
click at [1113, 39] on link at bounding box center [1115, 35] width 18 height 18
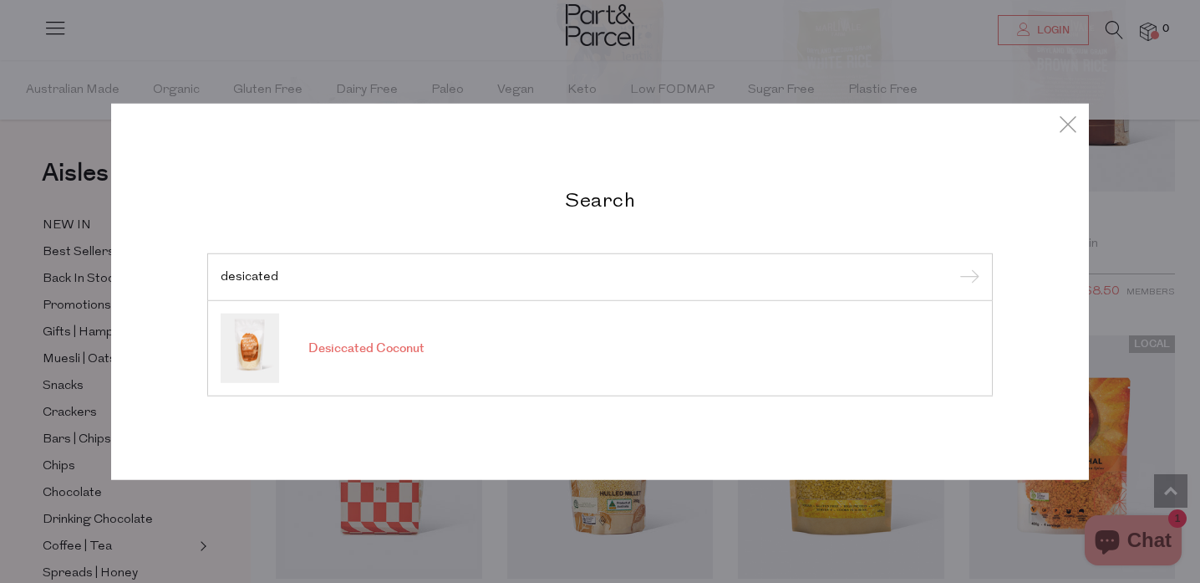
type input "desicated"
click at [384, 344] on span "Desiccated Coconut" at bounding box center [366, 348] width 116 height 17
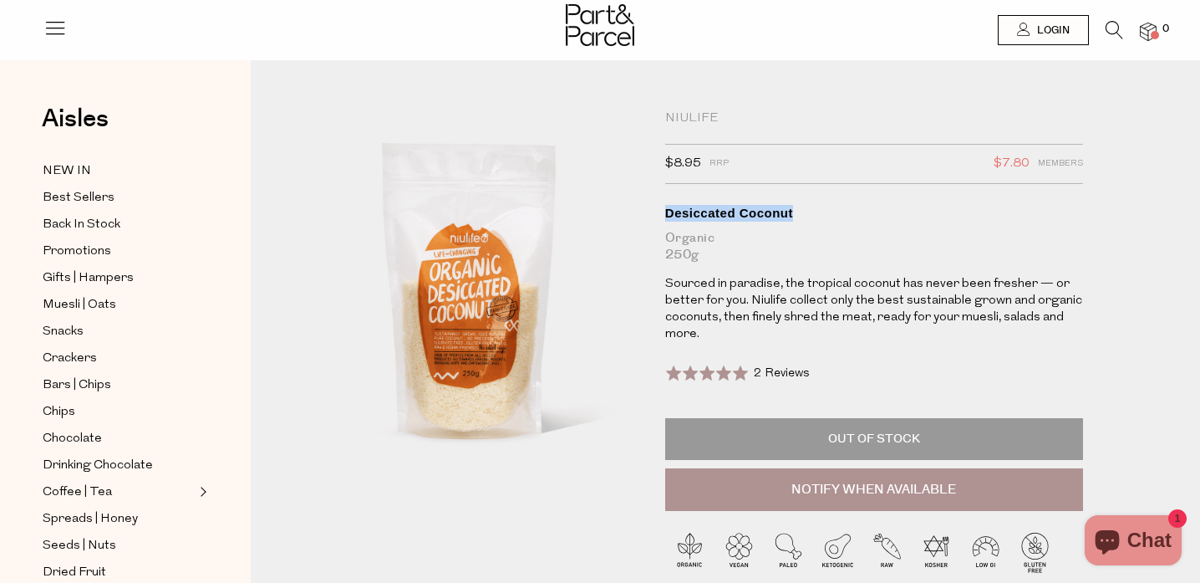
drag, startPoint x: 655, startPoint y: 213, endPoint x: 807, endPoint y: 214, distance: 151.3
click at [807, 214] on div "Niulife $8.95 RRP $7.80 Members Available: Translation missing: en.product.gene…" at bounding box center [871, 383] width 437 height 546
copy div "Desiccated Coconut"
click at [1120, 36] on icon at bounding box center [1115, 30] width 18 height 18
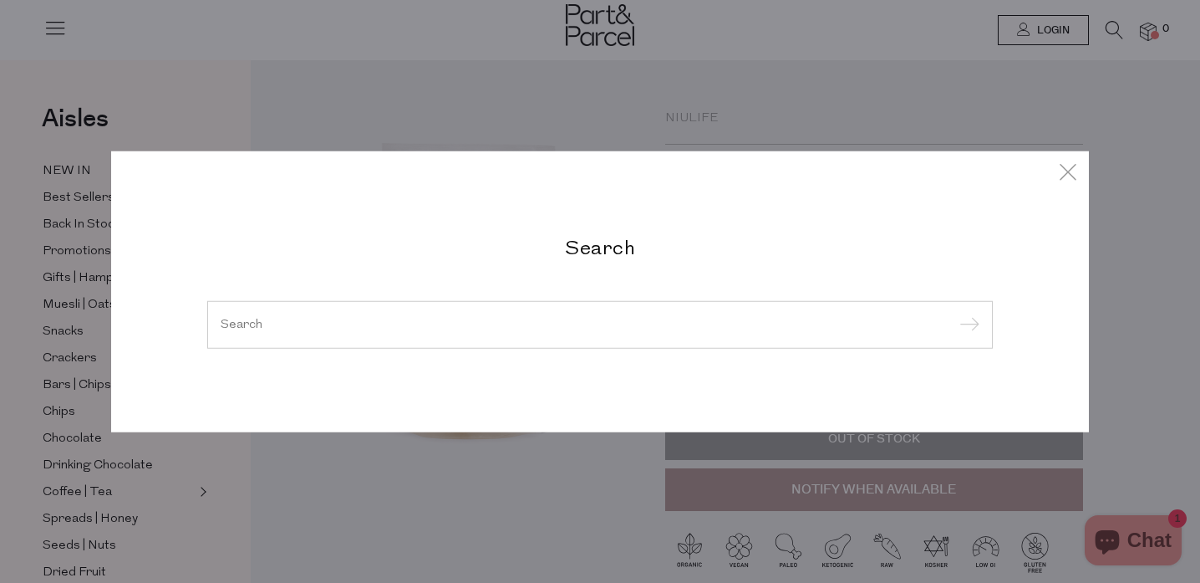
click at [545, 313] on div at bounding box center [600, 324] width 786 height 48
click at [517, 339] on div at bounding box center [600, 324] width 786 height 48
click at [462, 319] on input "search" at bounding box center [600, 324] width 759 height 13
paste input "Desiccated Coconut"
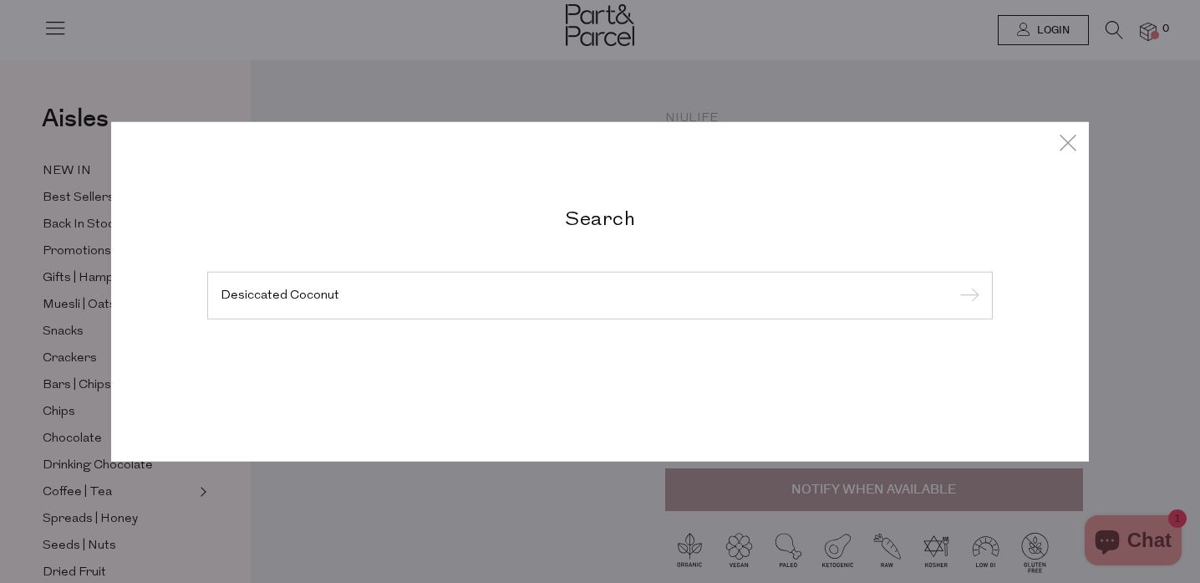
type input "Desiccated Coconut"
click at [955, 283] on input "submit" at bounding box center [967, 295] width 25 height 25
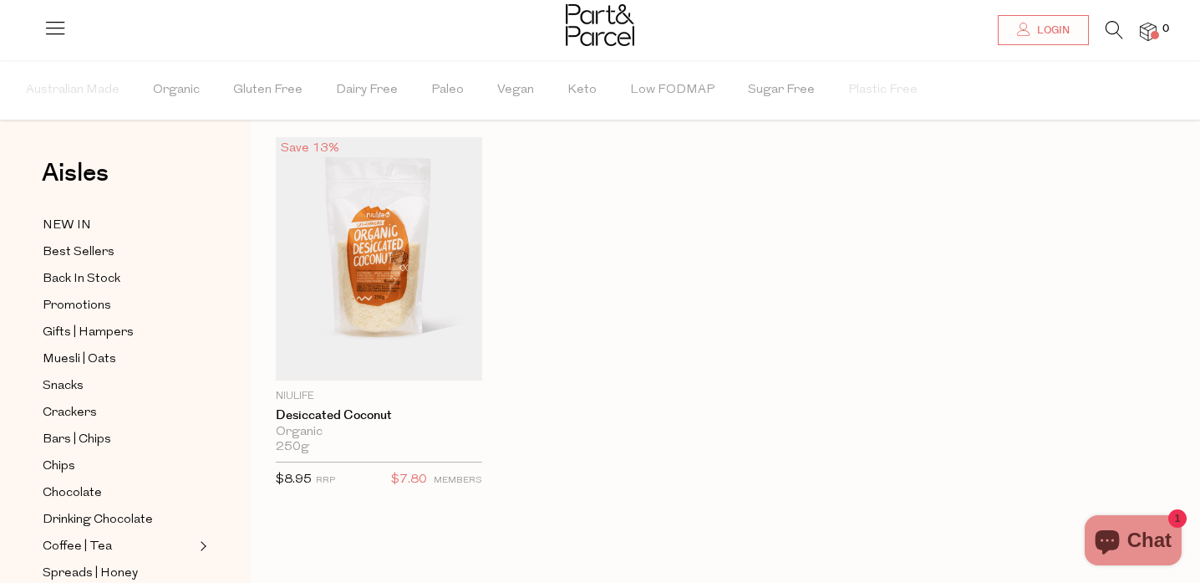
scroll to position [38, 0]
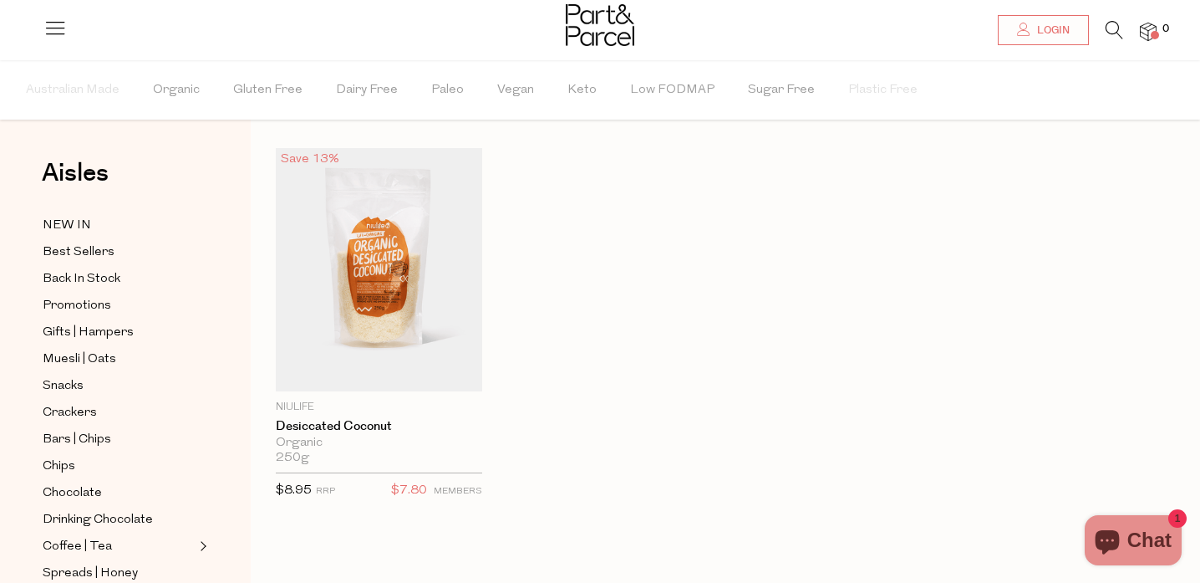
click at [1104, 17] on div at bounding box center [600, 27] width 1200 height 54
click at [1118, 34] on icon at bounding box center [1115, 30] width 18 height 18
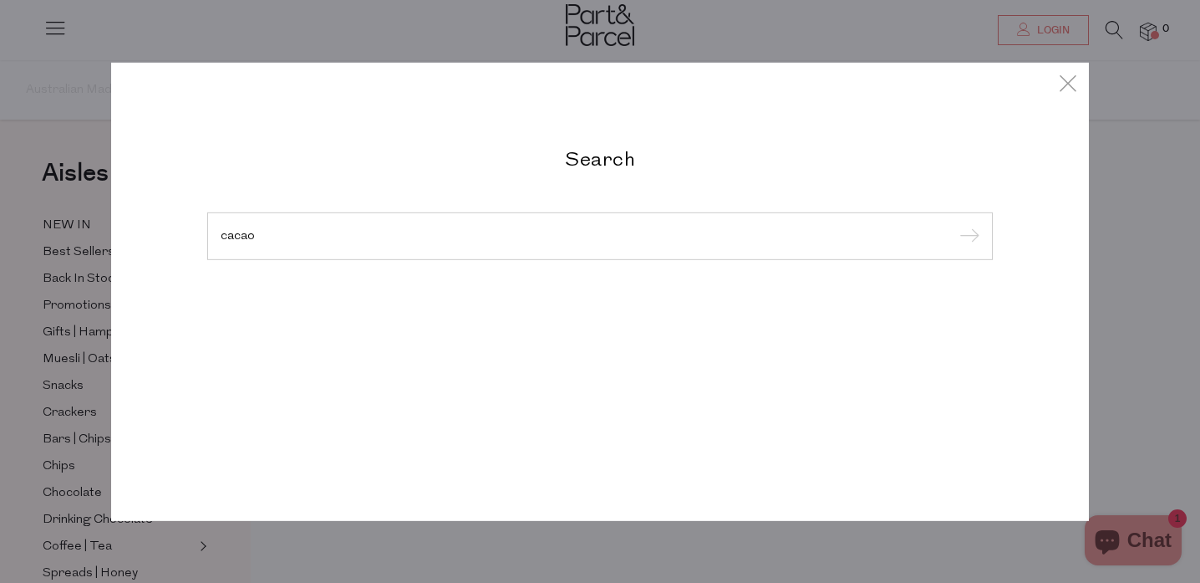
type input "cacao"
click at [955, 224] on input "submit" at bounding box center [967, 236] width 25 height 25
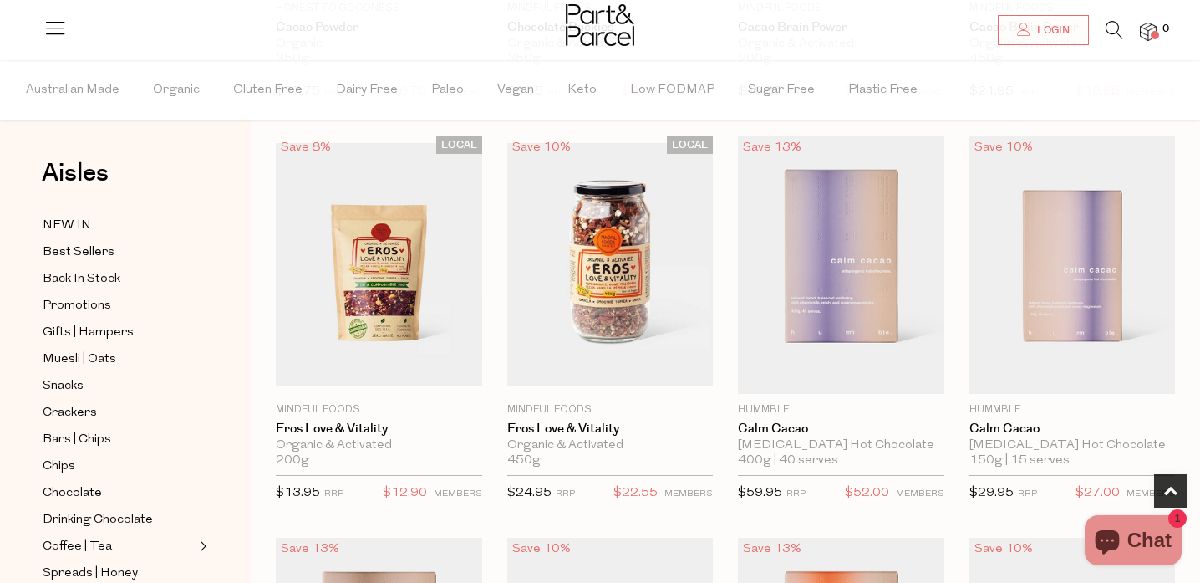
scroll to position [825, 0]
click at [1110, 25] on icon at bounding box center [1115, 30] width 18 height 18
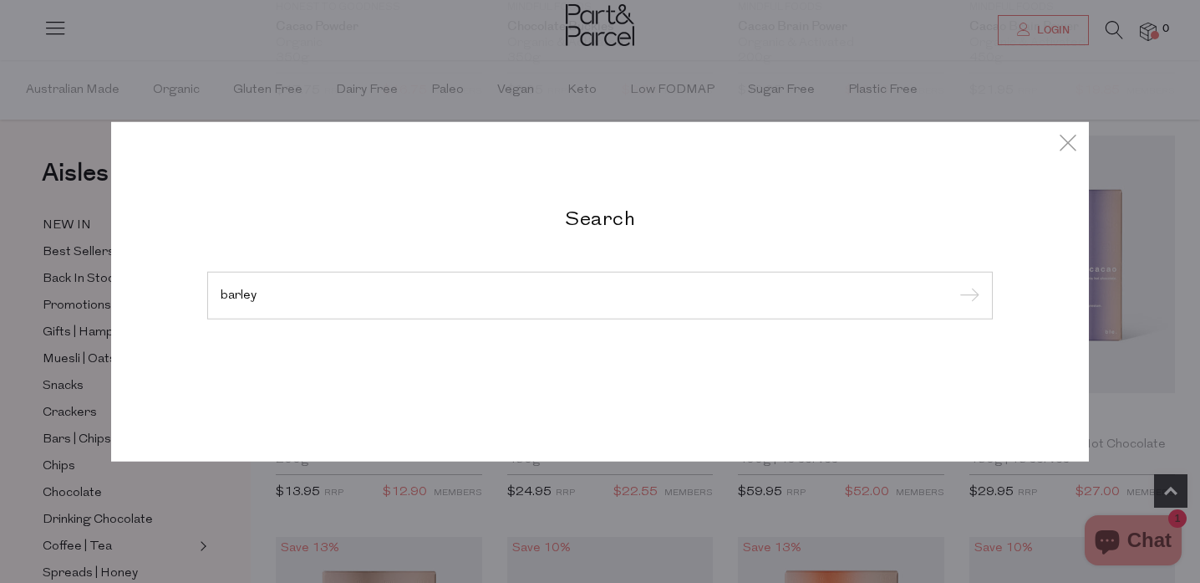
type input "barley"
click at [955, 283] on input "submit" at bounding box center [967, 295] width 25 height 25
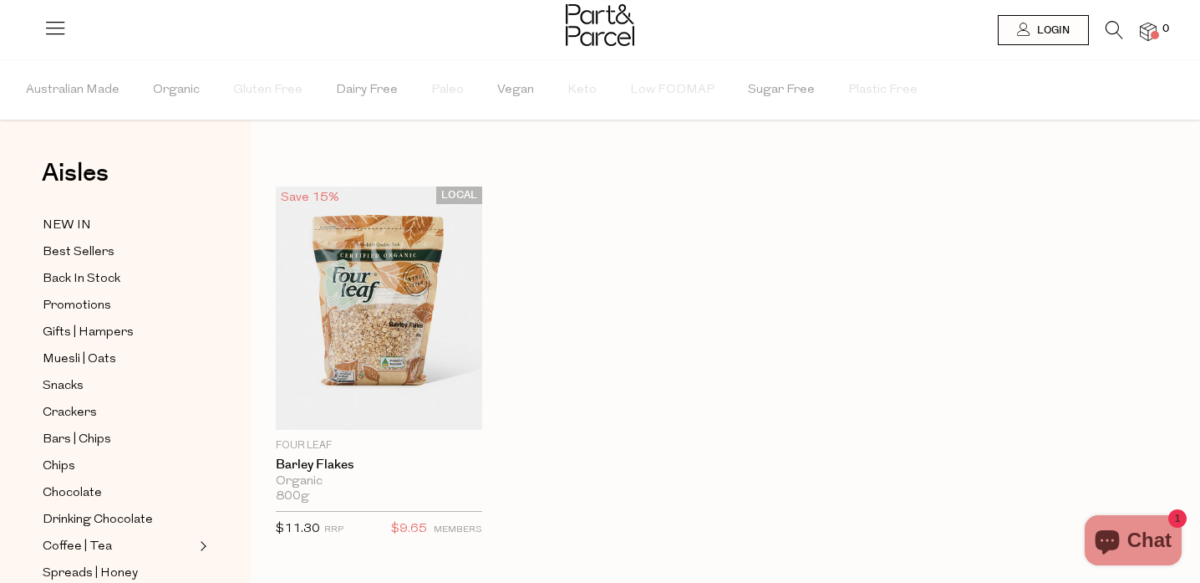
click at [1116, 29] on icon at bounding box center [1115, 30] width 18 height 18
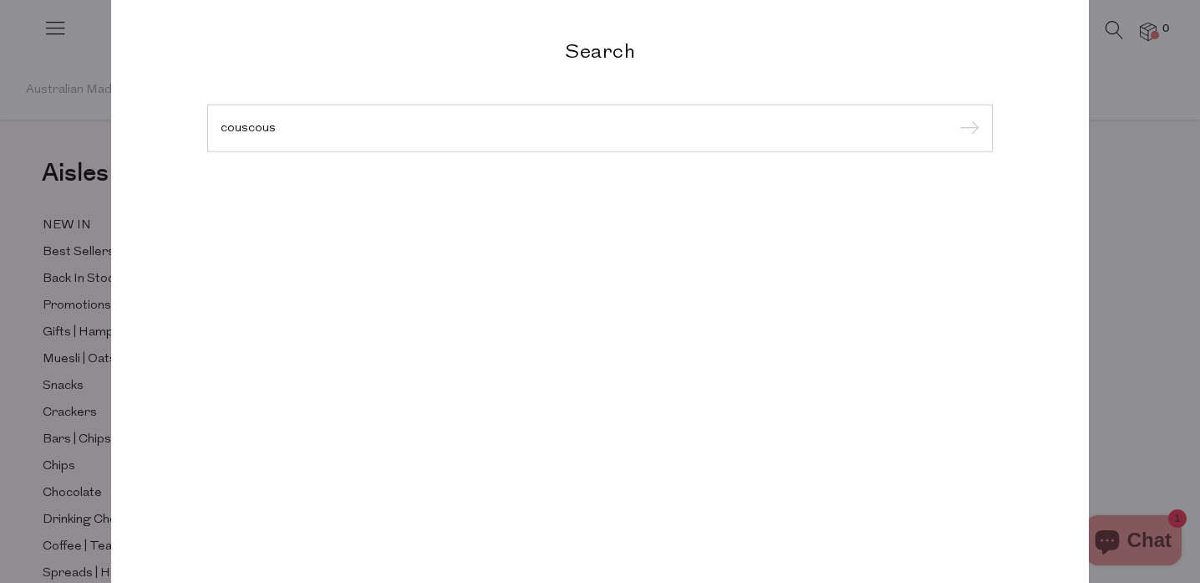
type input "couscous"
click at [955, 116] on input "submit" at bounding box center [967, 128] width 25 height 25
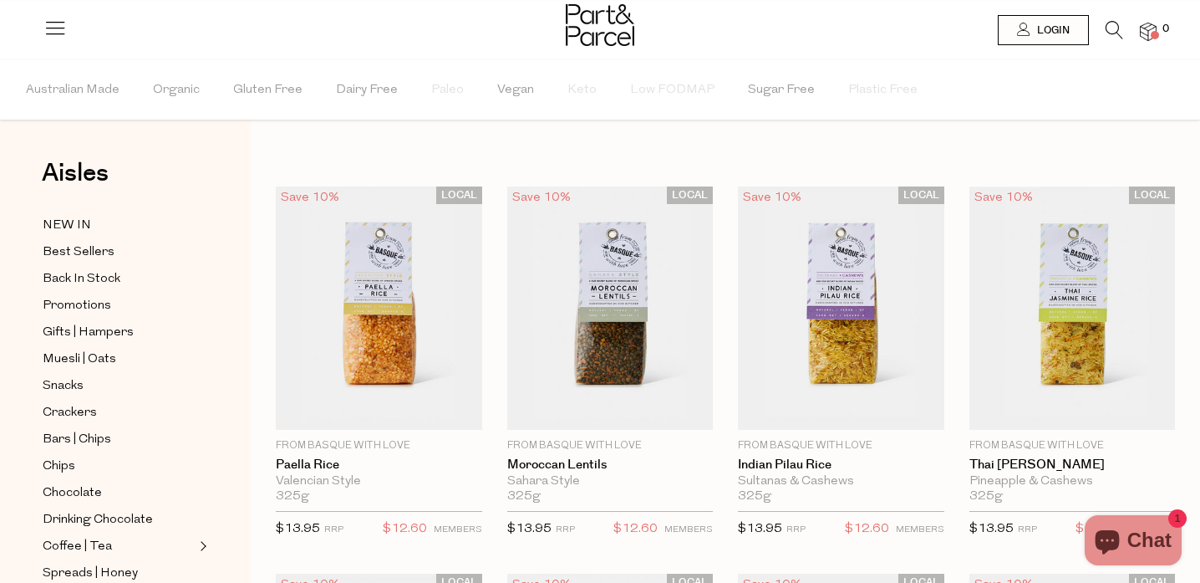
click at [1108, 26] on icon at bounding box center [1115, 30] width 18 height 18
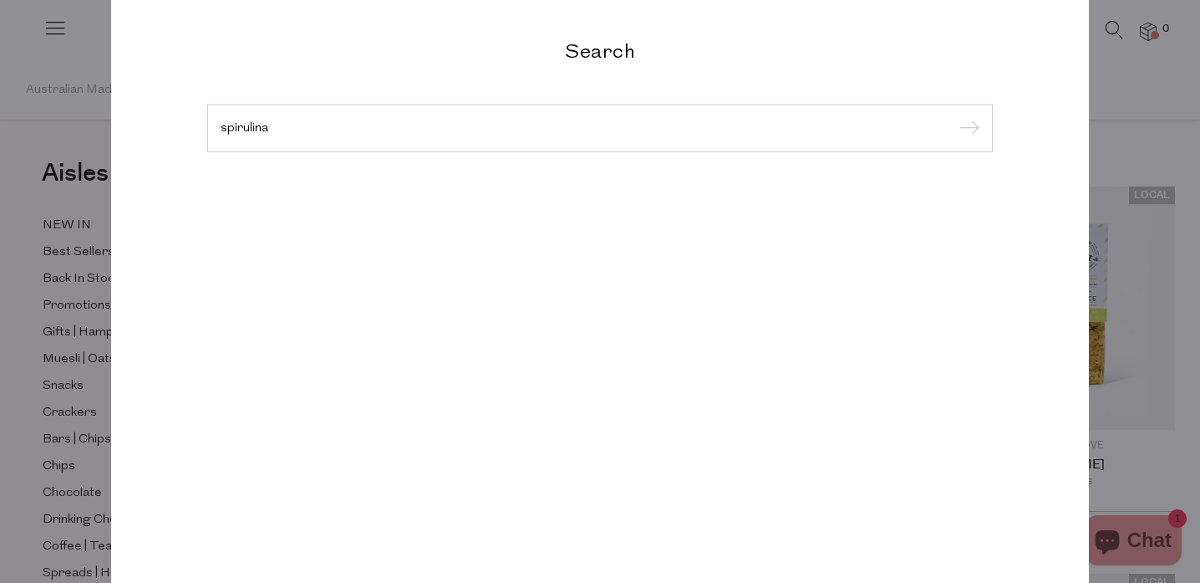
type input "spirulina"
click at [955, 116] on input "submit" at bounding box center [967, 128] width 25 height 25
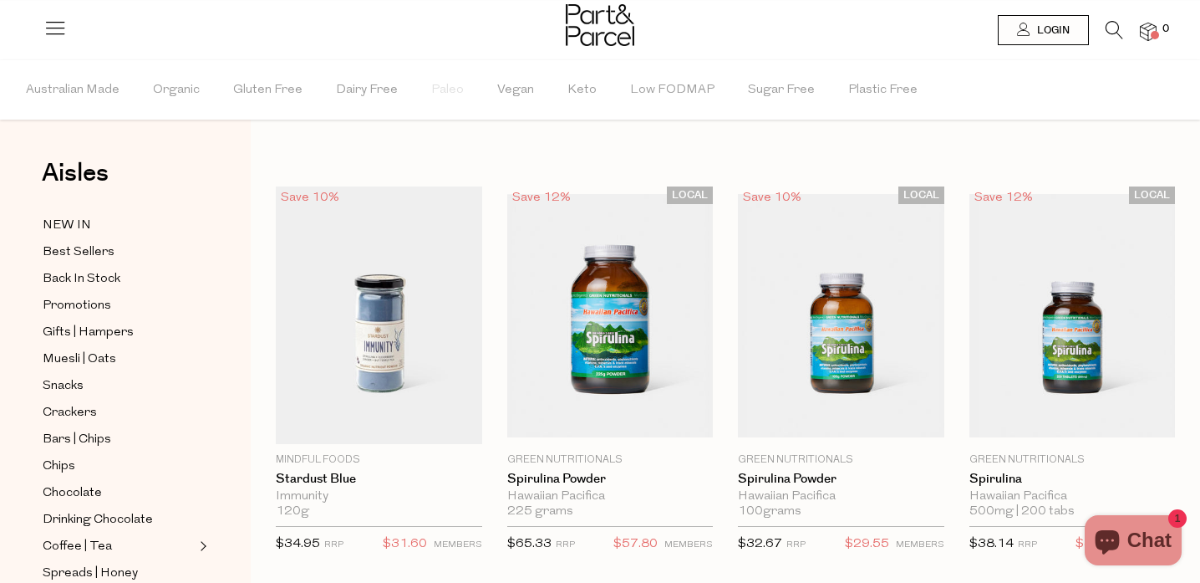
click at [1103, 38] on li at bounding box center [1106, 34] width 34 height 26
click at [1116, 28] on icon at bounding box center [1115, 30] width 18 height 18
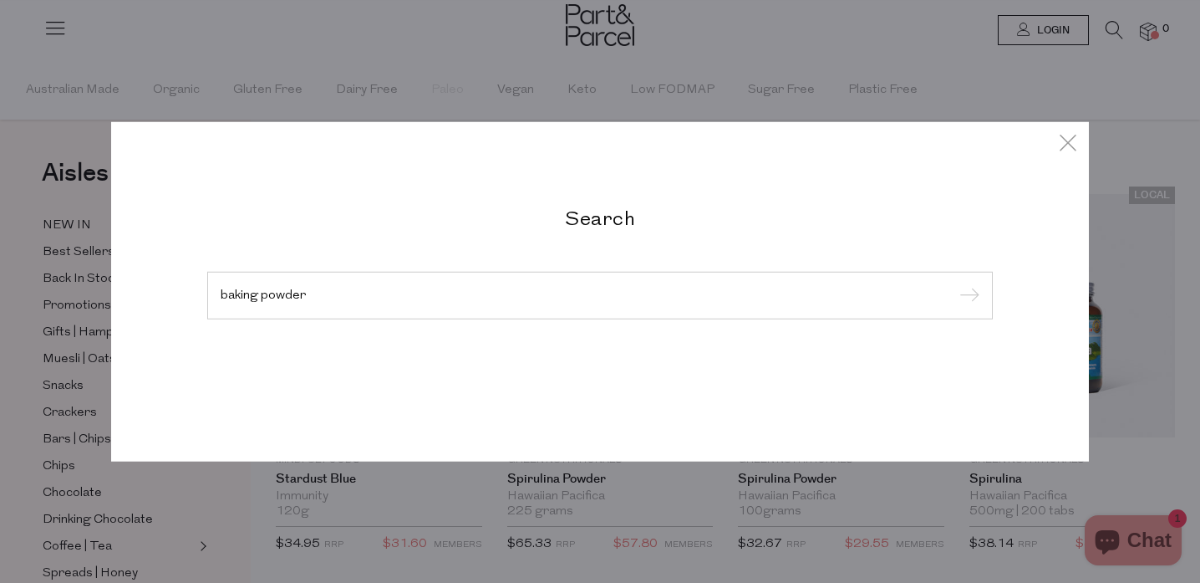
type input "baking powder"
click at [955, 283] on input "submit" at bounding box center [967, 295] width 25 height 25
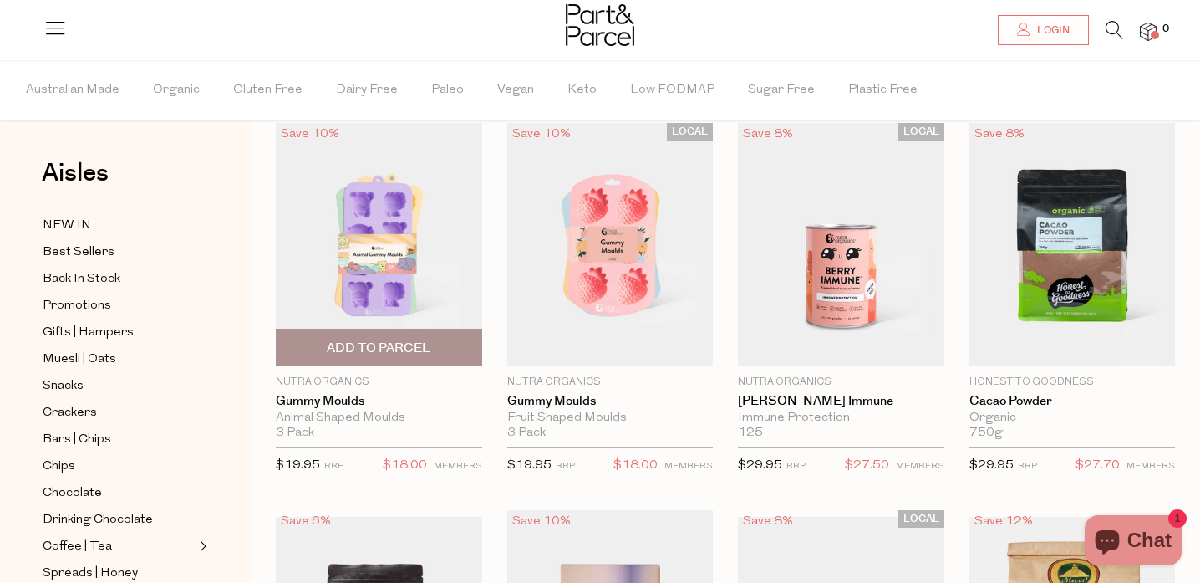
scroll to position [69, 0]
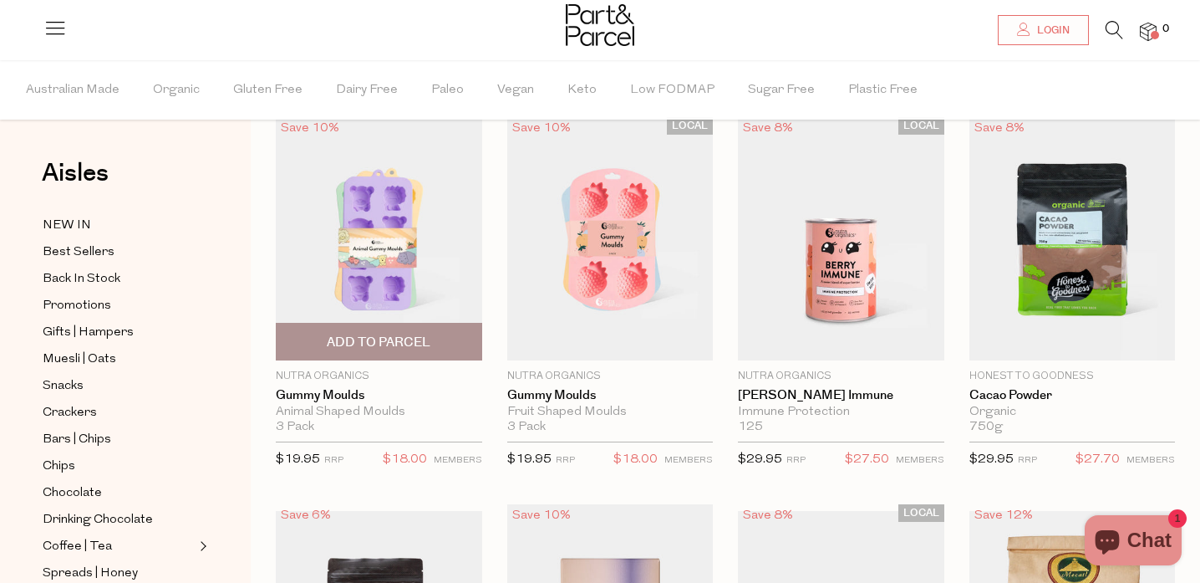
click at [378, 349] on span "Add To Parcel" at bounding box center [379, 343] width 104 height 18
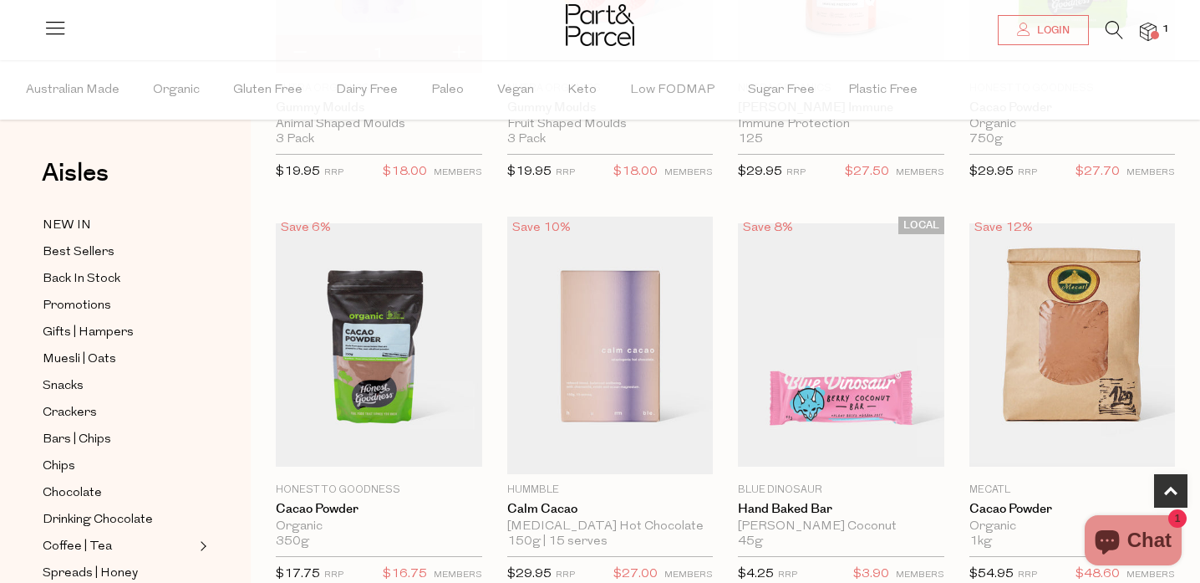
scroll to position [0, 0]
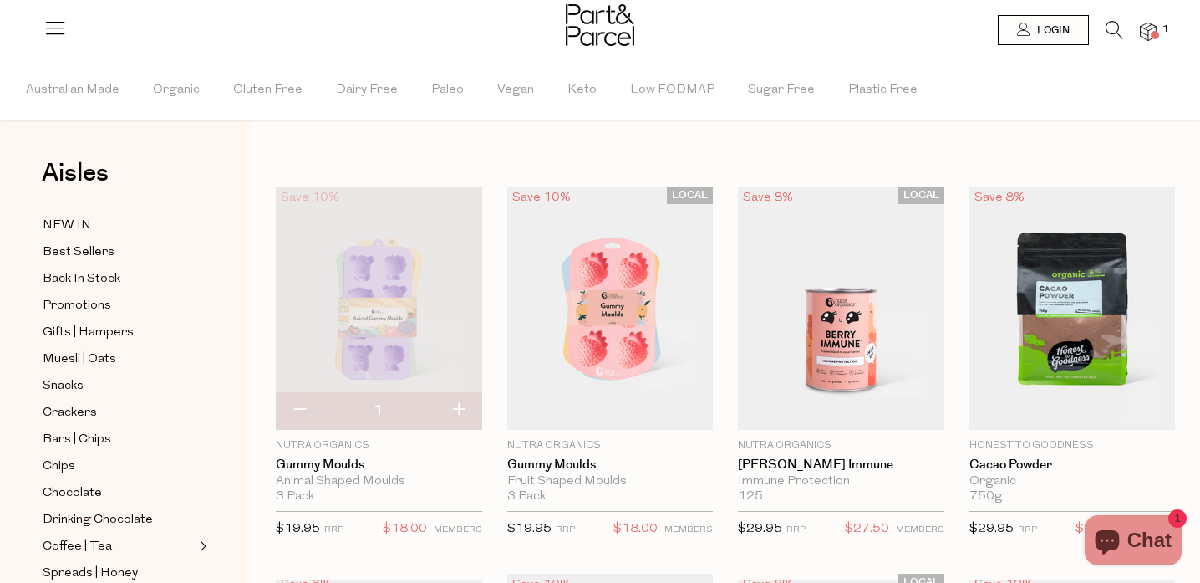
click at [1111, 22] on icon at bounding box center [1115, 30] width 18 height 18
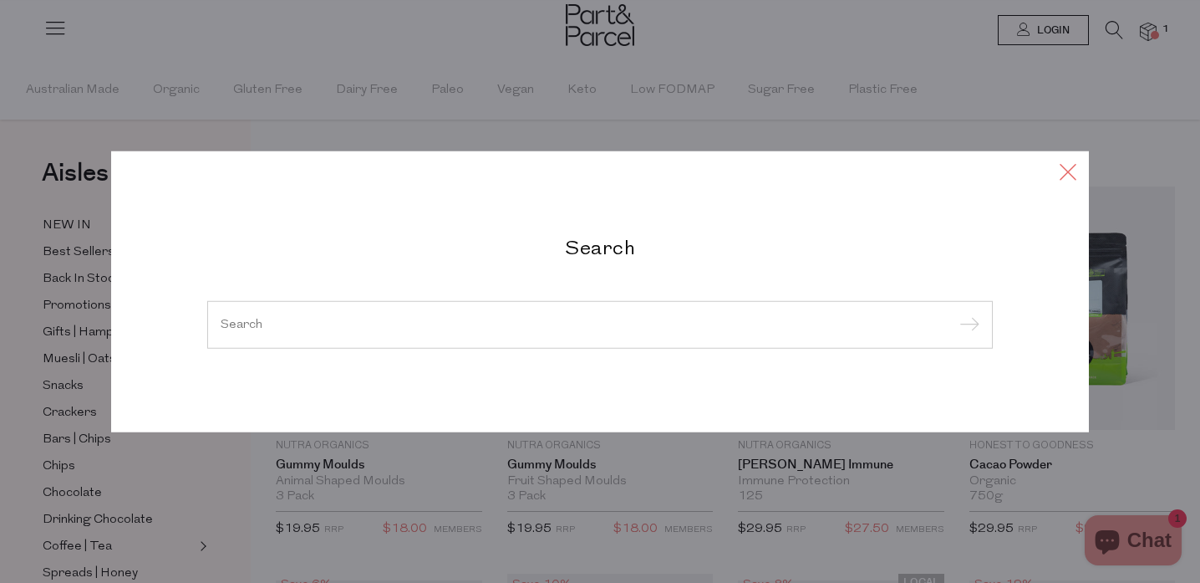
click at [1063, 175] on icon at bounding box center [1068, 171] width 25 height 24
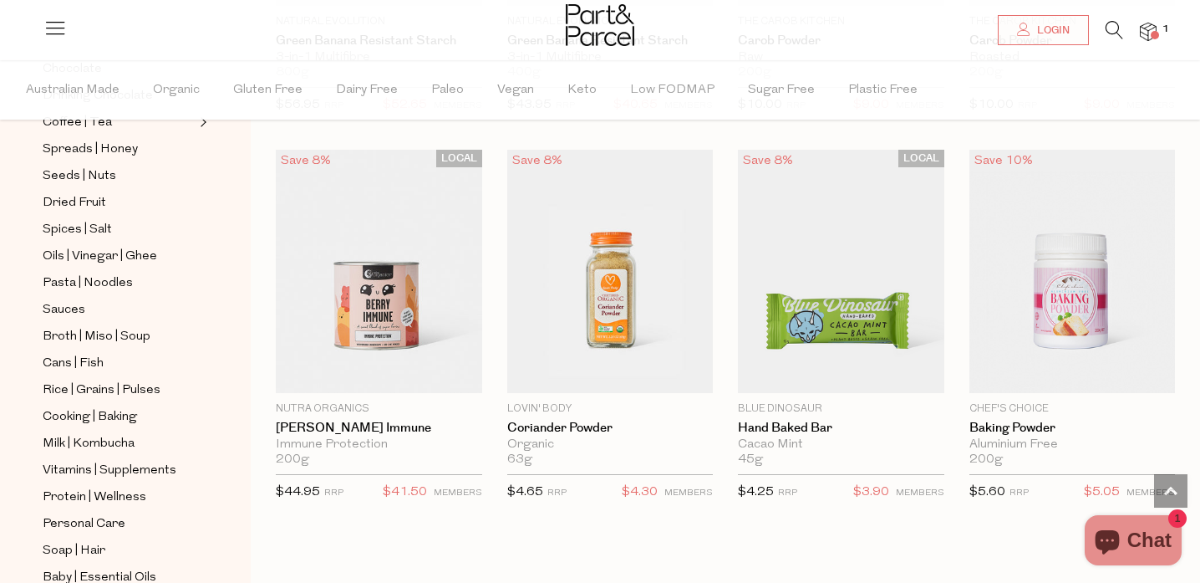
scroll to position [1165, 0]
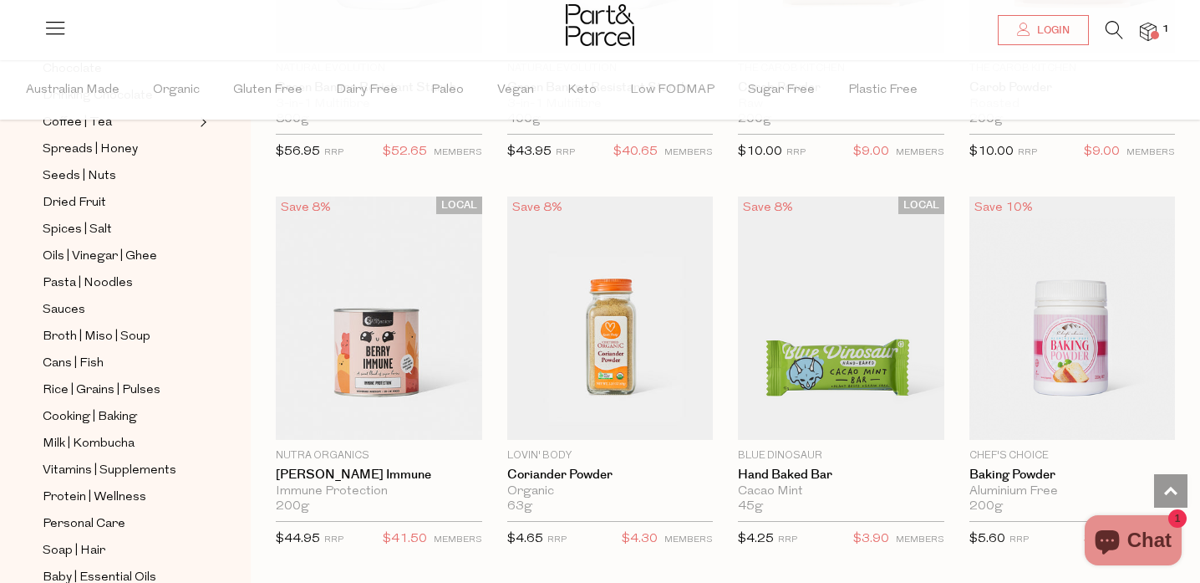
click at [1122, 27] on icon at bounding box center [1115, 30] width 18 height 18
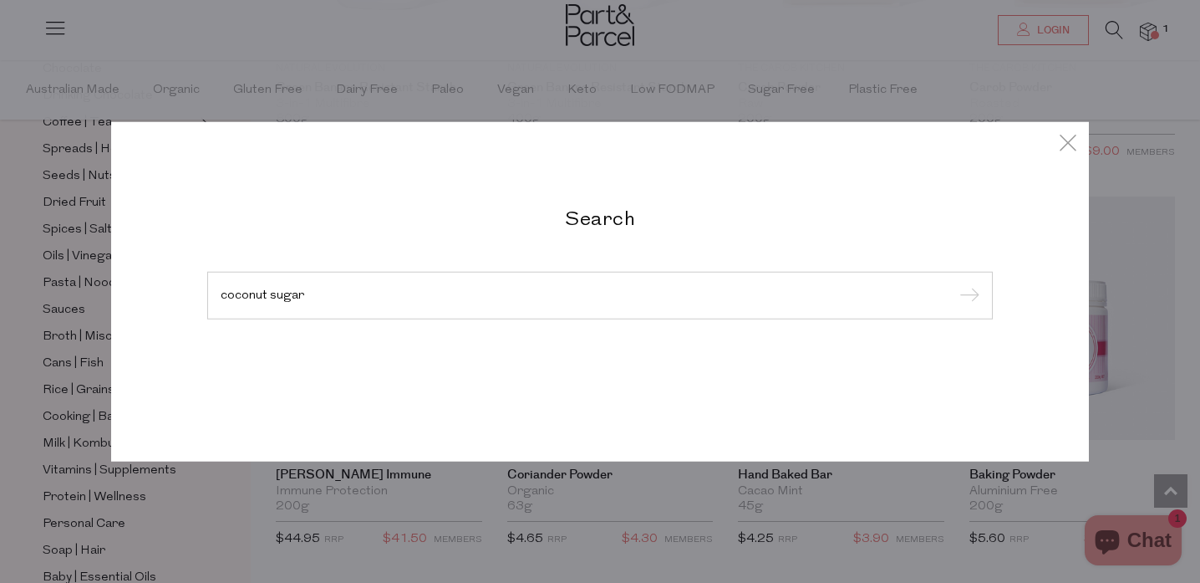
type input "coconut sugar"
click at [955, 283] on input "submit" at bounding box center [967, 295] width 25 height 25
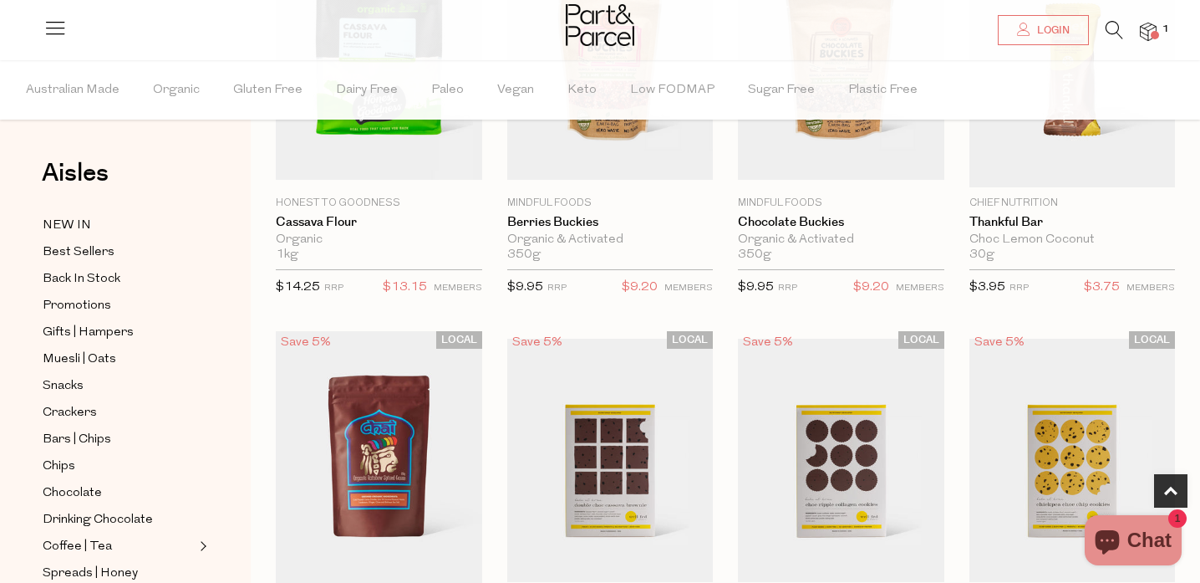
scroll to position [931, 0]
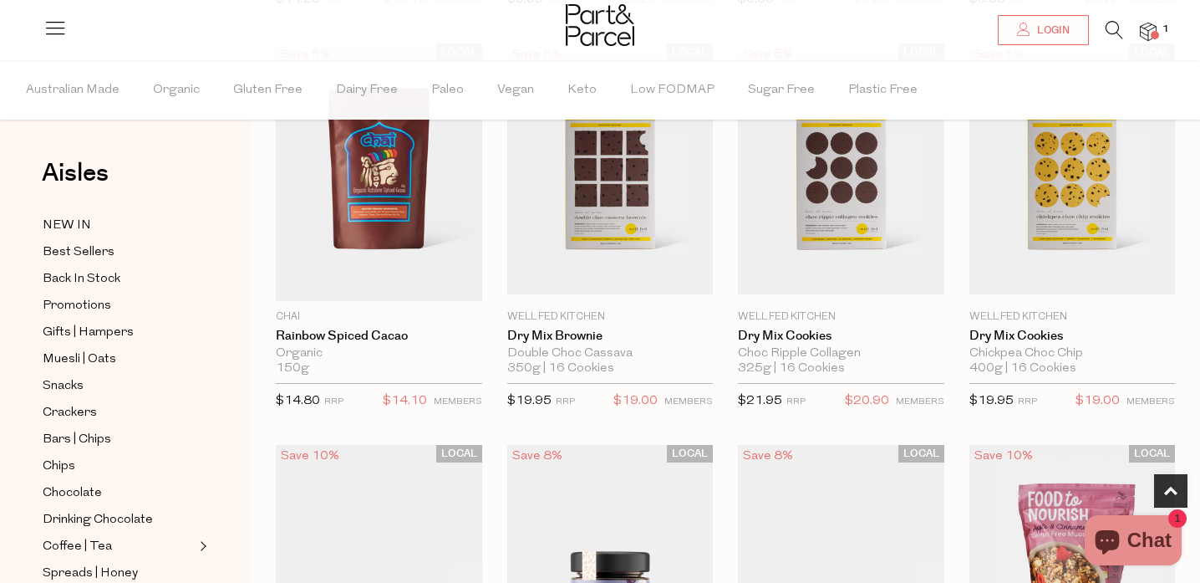
click at [1097, 32] on li at bounding box center [1106, 34] width 34 height 26
click at [1118, 33] on icon at bounding box center [1115, 30] width 18 height 18
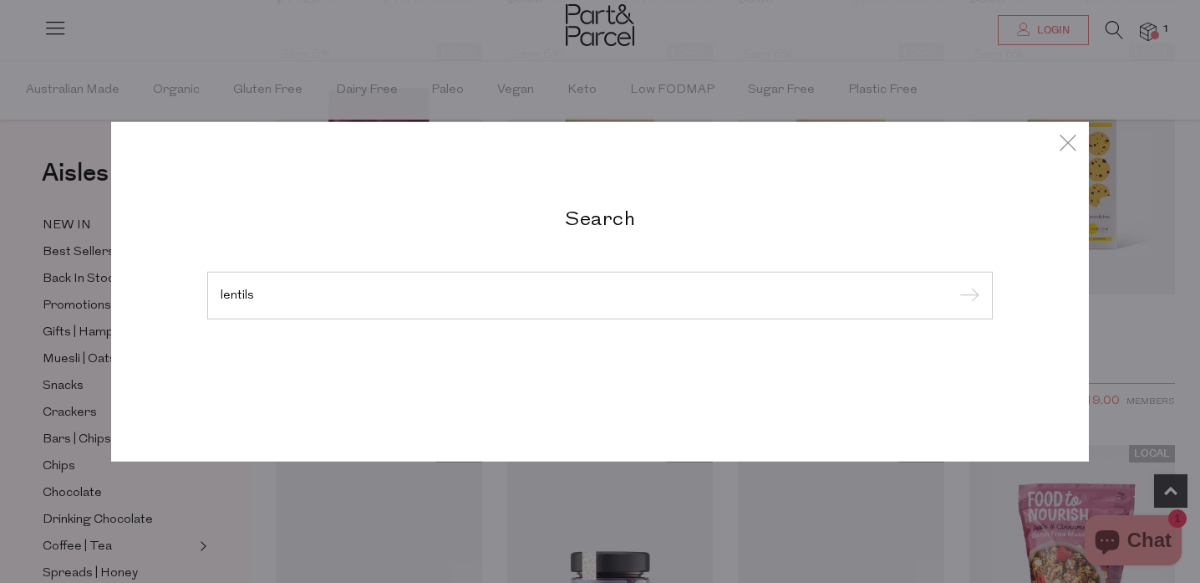
type input "lentils"
click at [955, 283] on input "submit" at bounding box center [967, 295] width 25 height 25
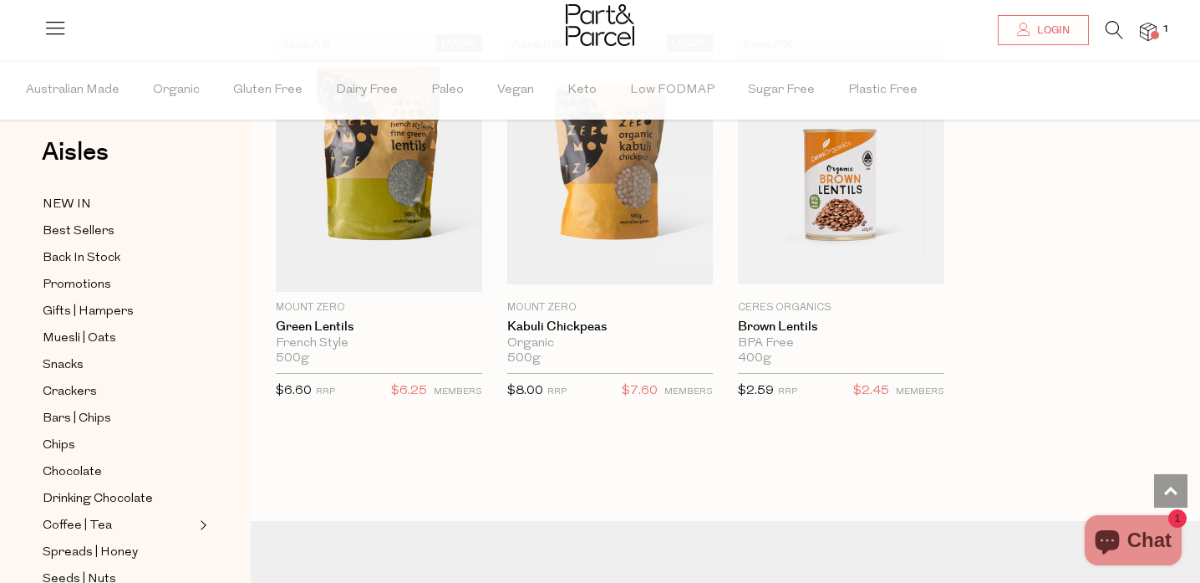
scroll to position [1253, 0]
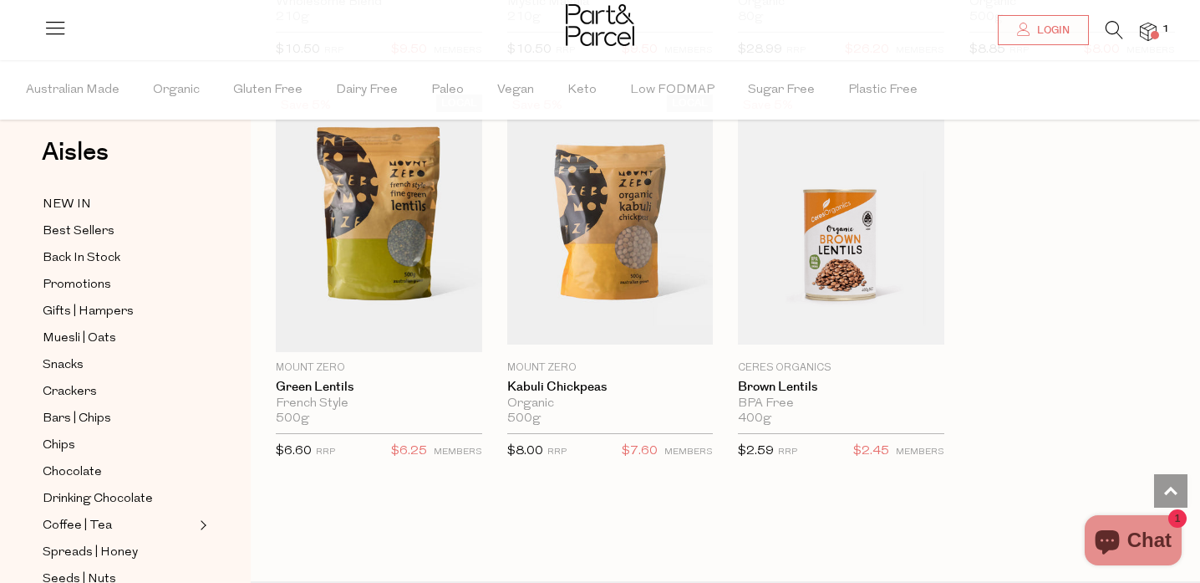
click at [1116, 21] on icon at bounding box center [1115, 30] width 18 height 18
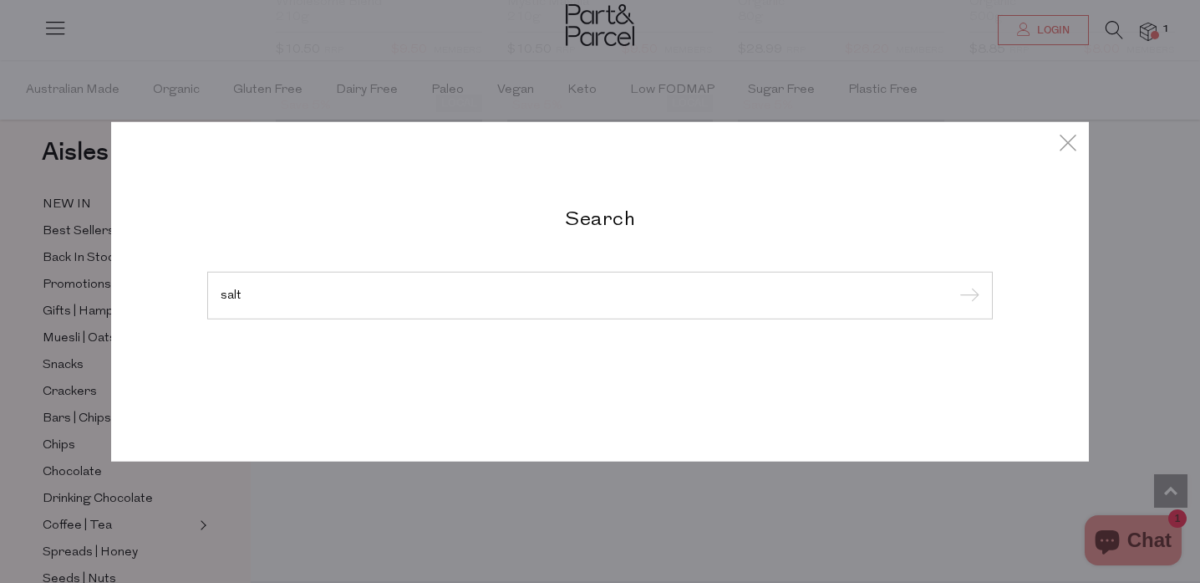
type input "salt"
click at [955, 283] on input "submit" at bounding box center [967, 295] width 25 height 25
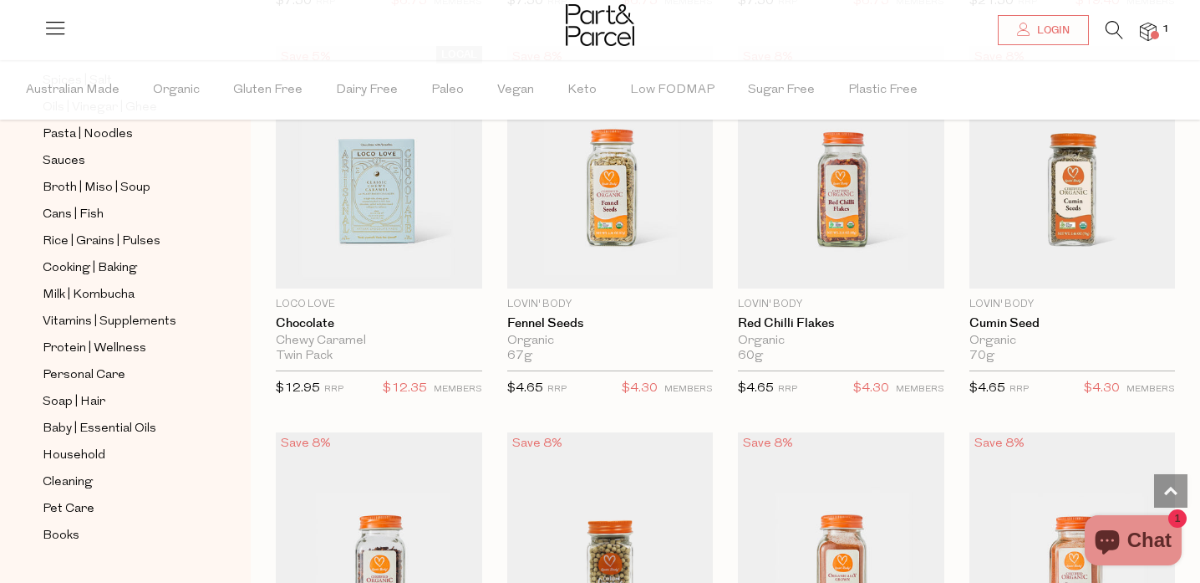
scroll to position [4031, 0]
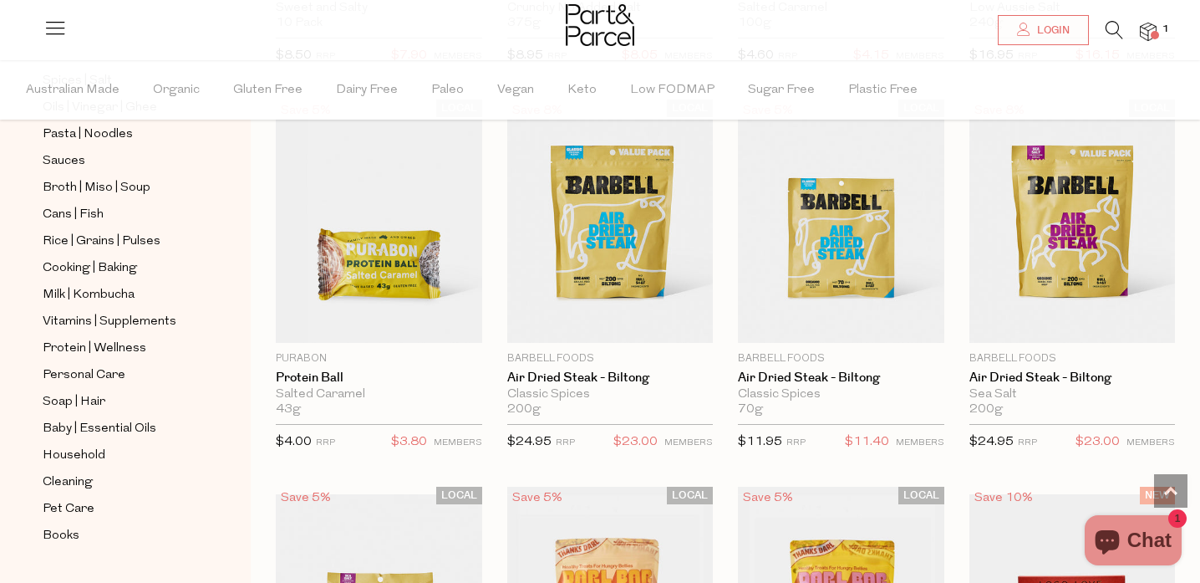
scroll to position [8939, 0]
